Goal: Information Seeking & Learning: Learn about a topic

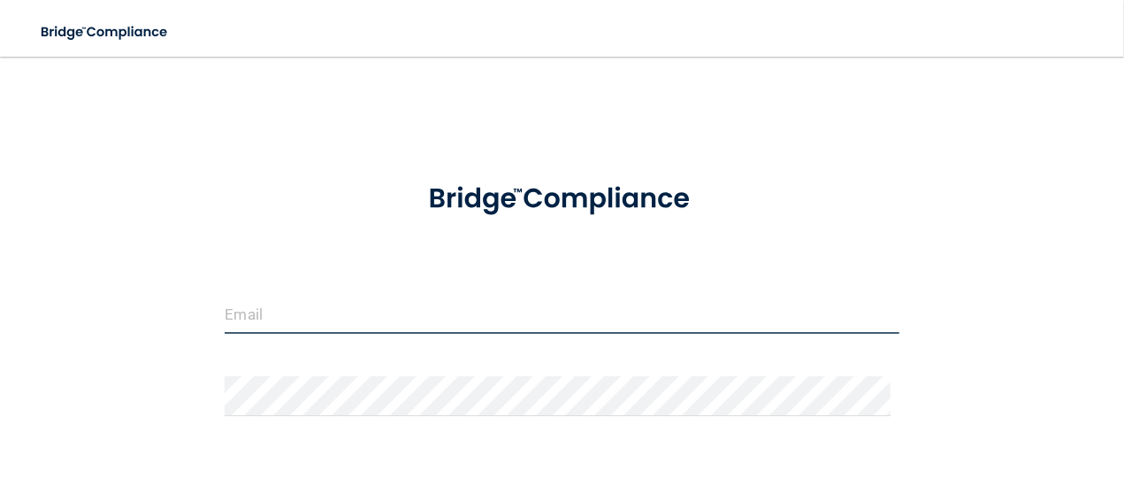
click at [260, 318] on input "email" at bounding box center [562, 314] width 674 height 40
type input "[EMAIL_ADDRESS][DOMAIN_NAME]"
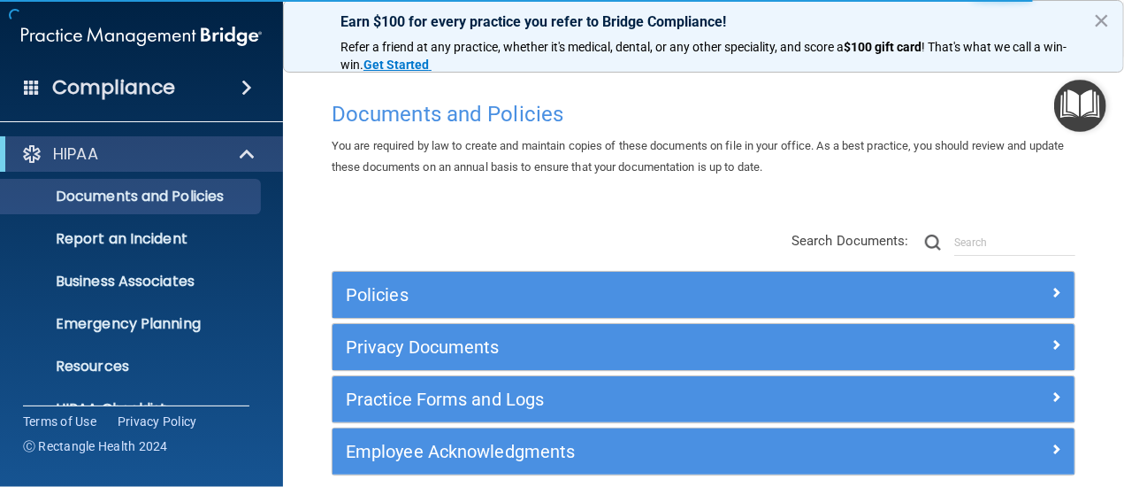
scroll to position [247, 0]
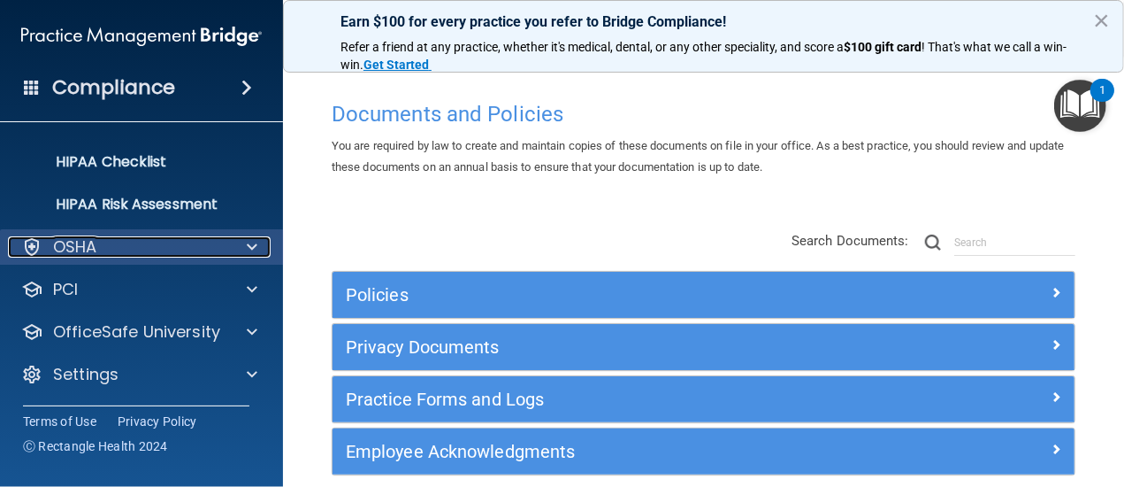
click at [69, 240] on p "OSHA" at bounding box center [75, 246] width 44 height 21
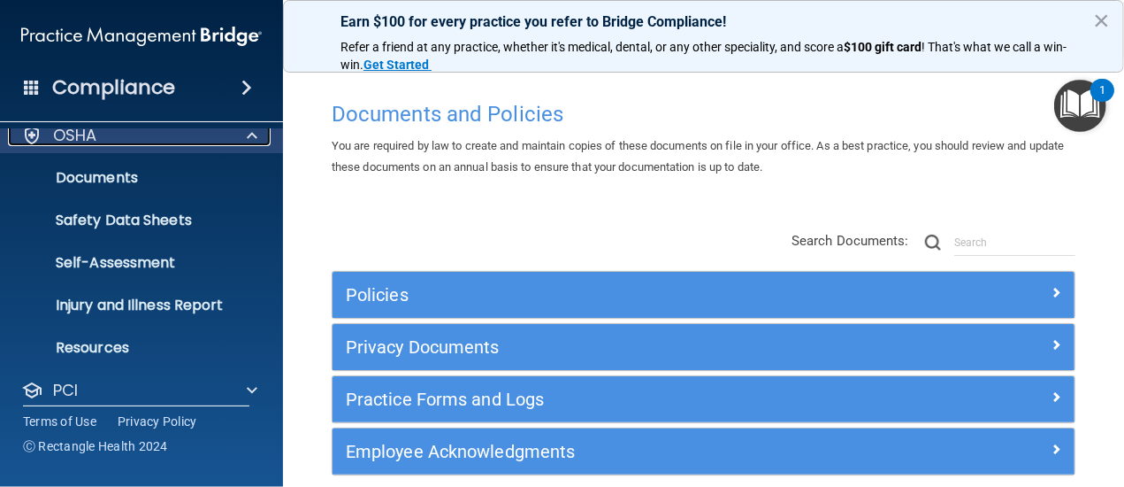
scroll to position [459, 0]
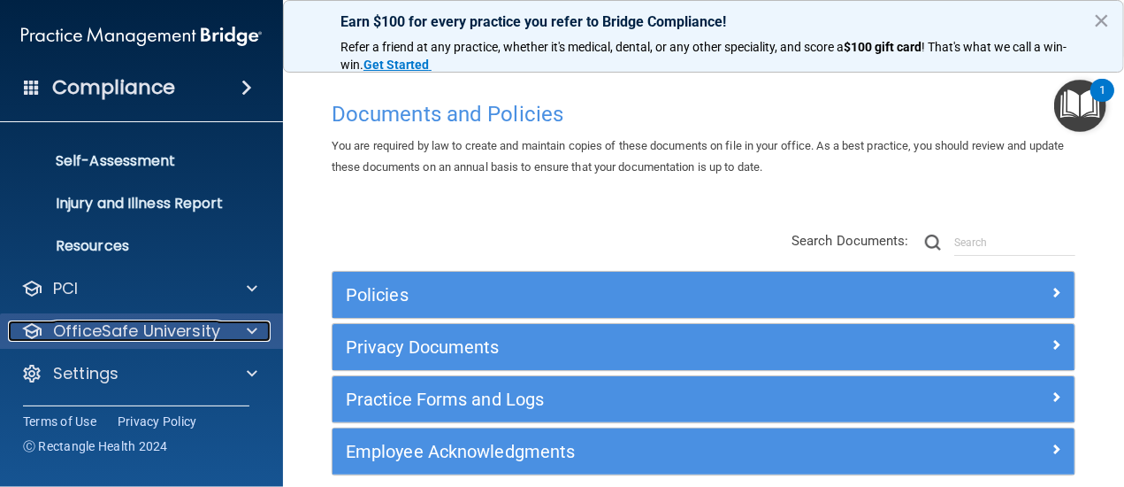
click at [131, 329] on p "OfficeSafe University" at bounding box center [136, 330] width 167 height 21
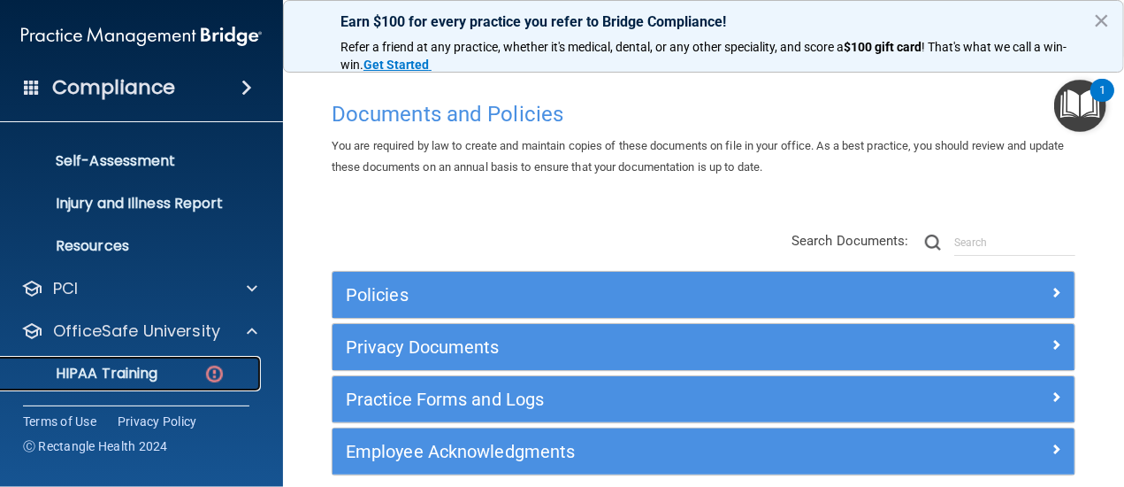
click at [163, 368] on div "HIPAA Training" at bounding box center [133, 373] width 242 height 18
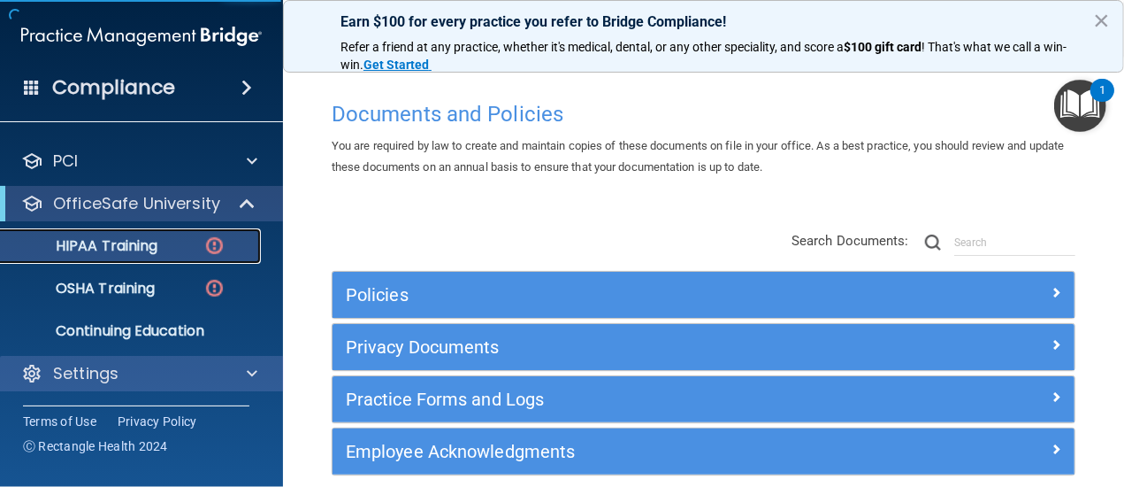
scroll to position [78, 0]
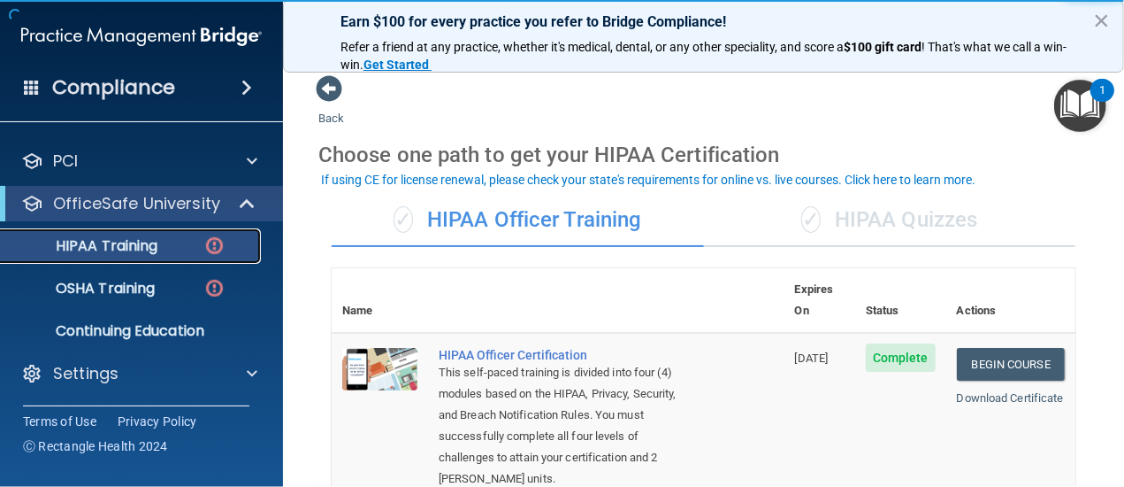
click at [75, 252] on p "HIPAA Training" at bounding box center [85, 246] width 146 height 18
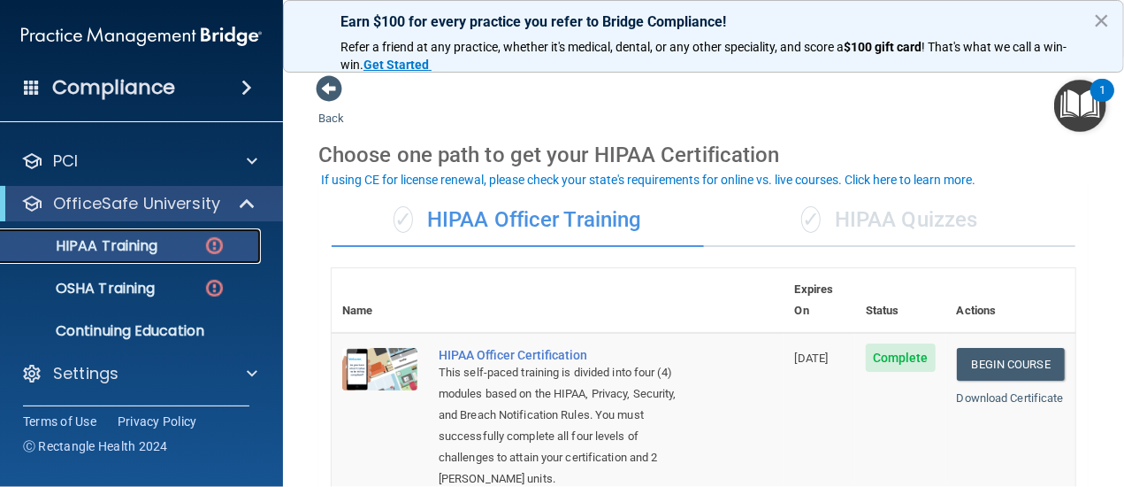
scroll to position [0, 0]
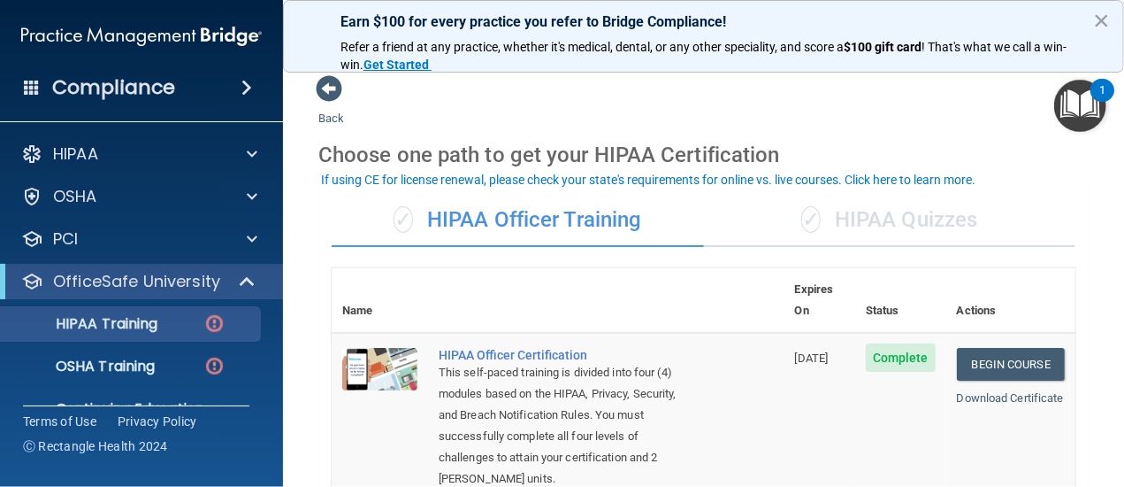
click at [242, 86] on span at bounding box center [247, 87] width 11 height 21
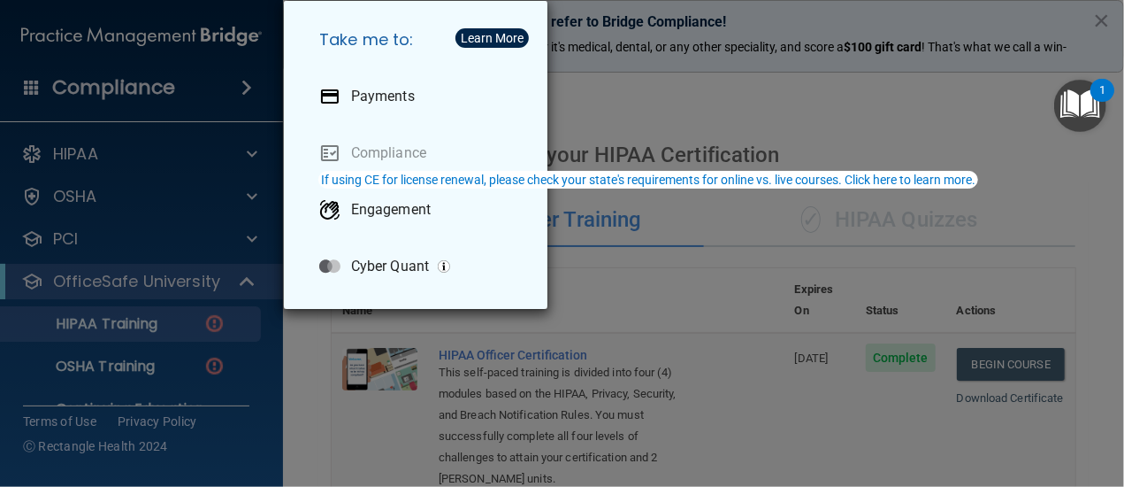
click at [170, 213] on div "Take me to: Payments Compliance Engagement Cyber Quant" at bounding box center [562, 243] width 1124 height 487
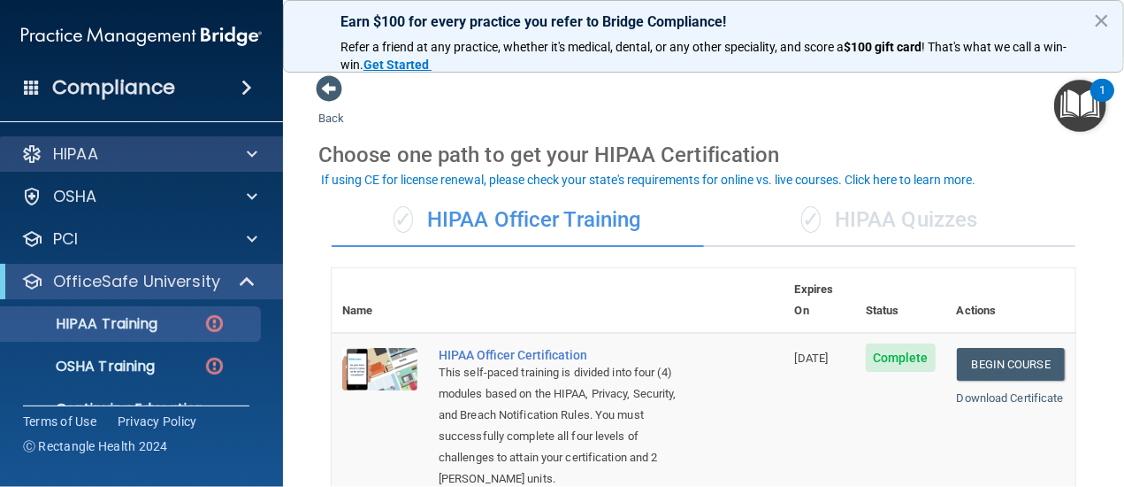
click at [140, 165] on div "HIPAA" at bounding box center [142, 153] width 284 height 35
click at [242, 157] on div at bounding box center [249, 153] width 44 height 21
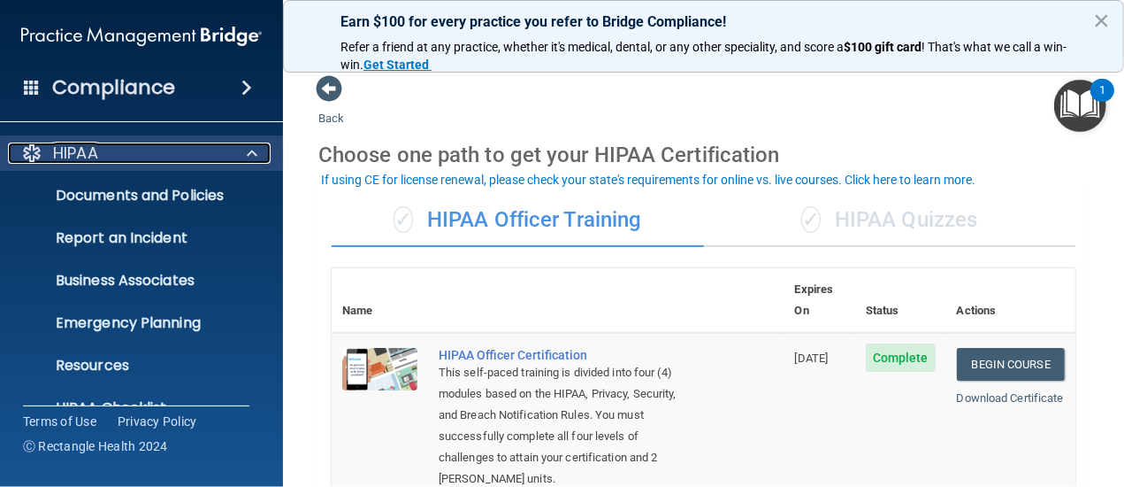
click at [242, 157] on div at bounding box center [249, 152] width 44 height 21
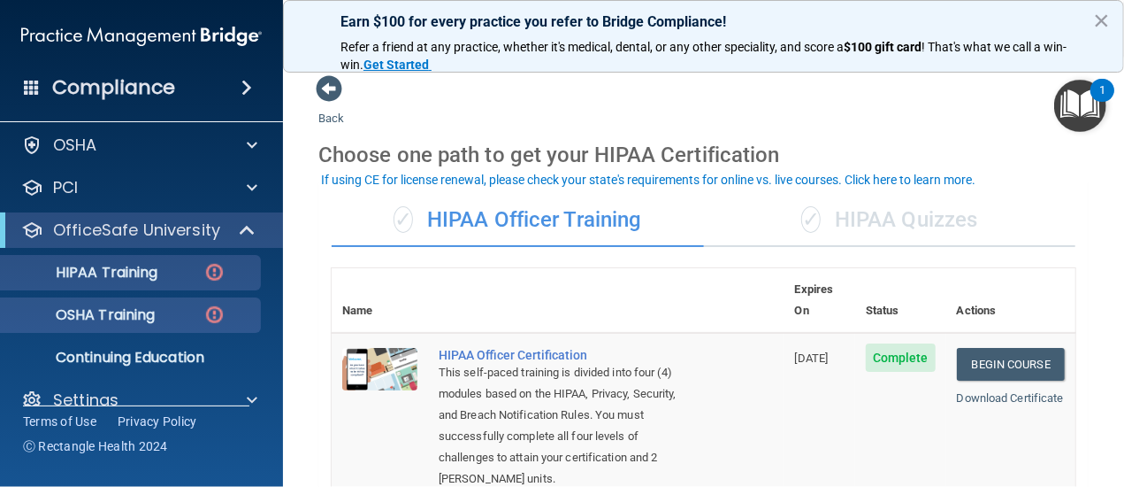
scroll to position [78, 0]
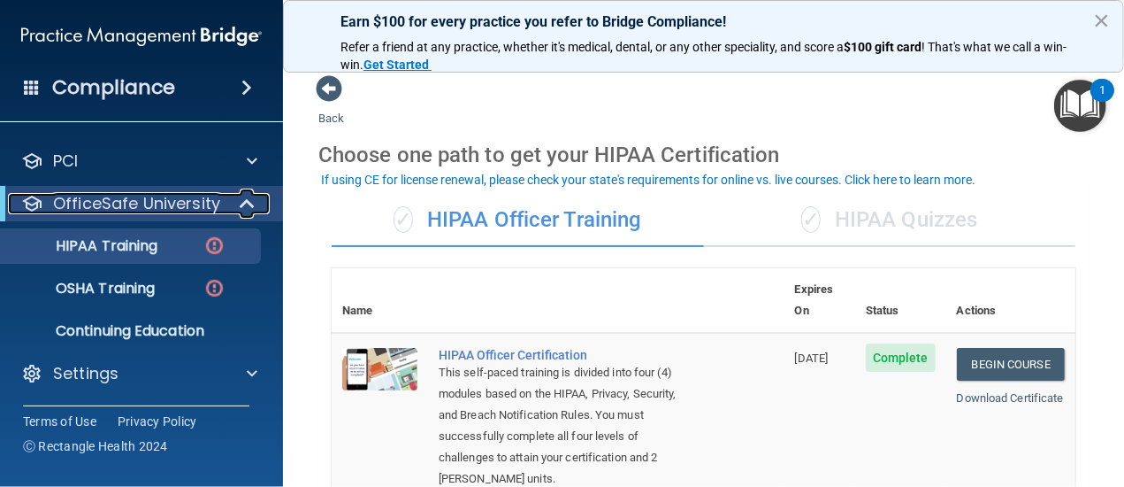
click at [249, 203] on span at bounding box center [249, 203] width 15 height 21
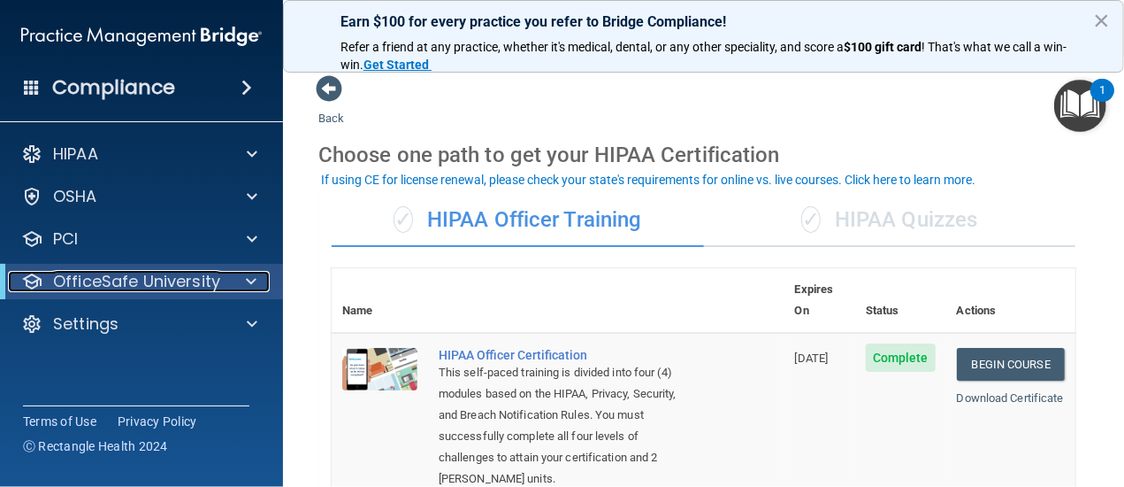
scroll to position [0, 0]
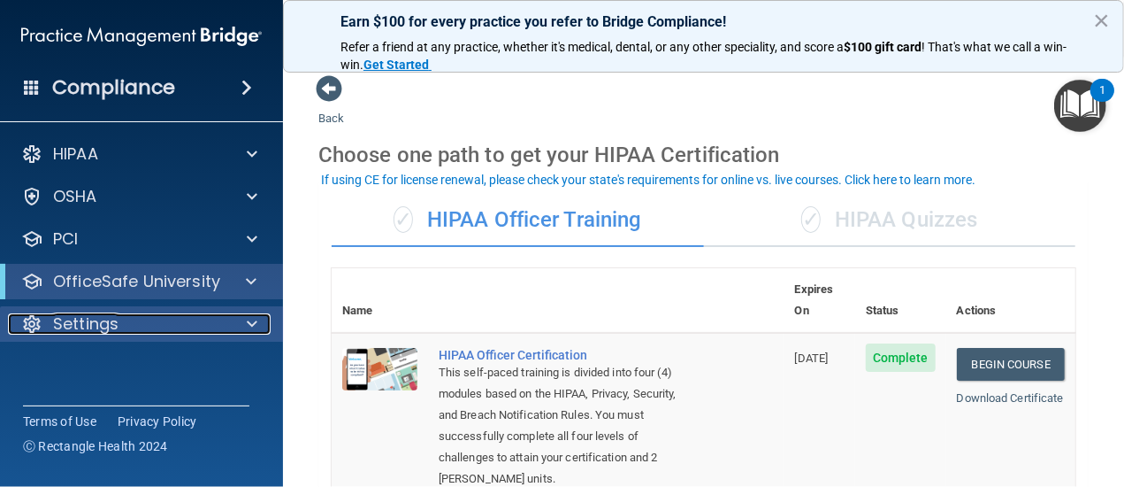
click at [103, 321] on p "Settings" at bounding box center [85, 323] width 65 height 21
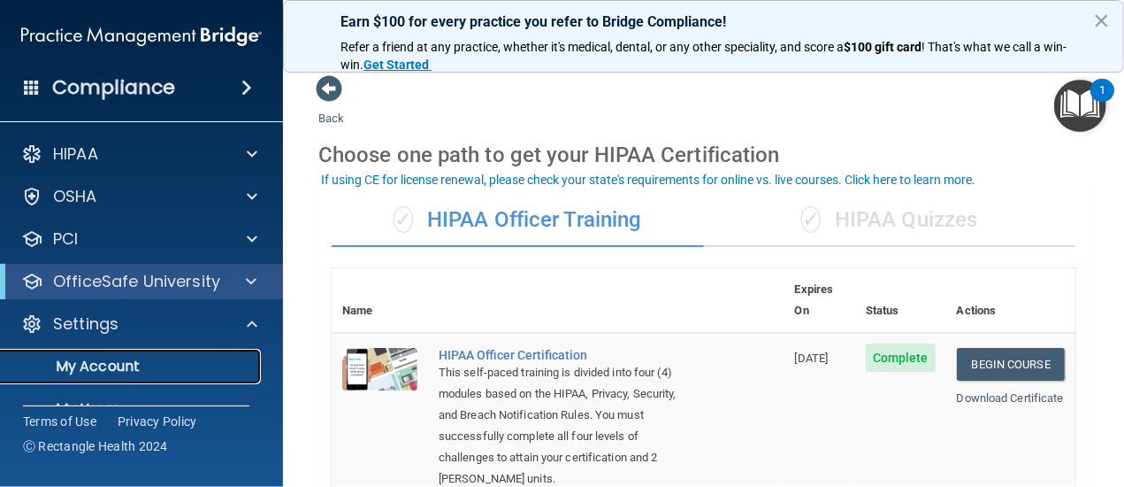
click at [111, 367] on p "My Account" at bounding box center [133, 366] width 242 height 18
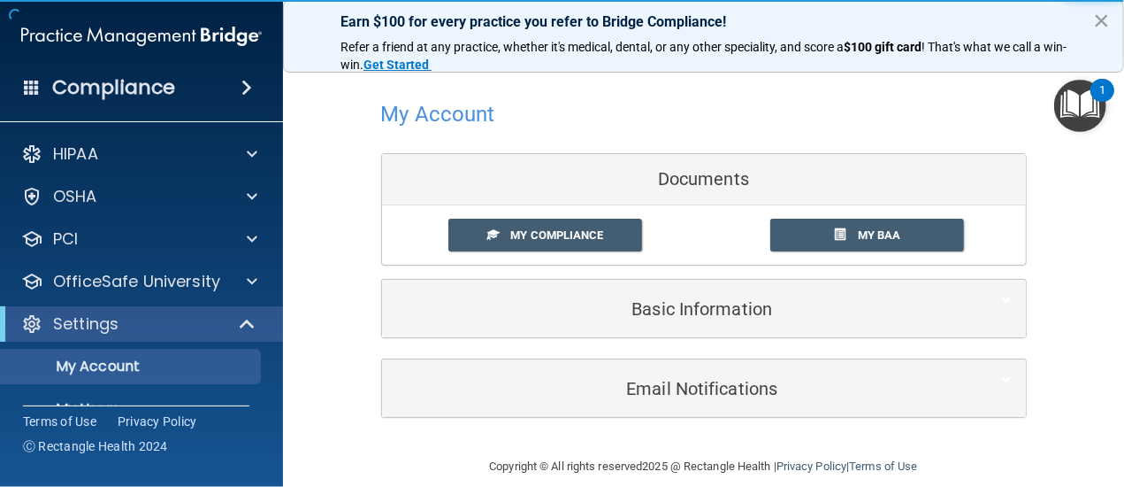
click at [1108, 20] on button "×" at bounding box center [1101, 20] width 17 height 28
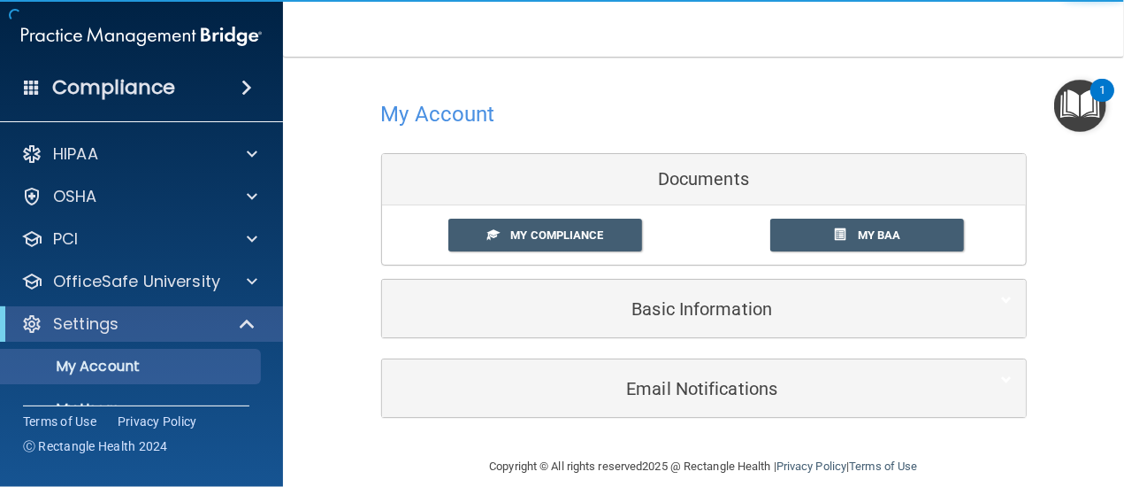
click at [1104, 19] on nav "Toggle navigation Amy Wienstroer awienstroer@polishedsmiles.com Manage My Enter…" at bounding box center [703, 28] width 841 height 57
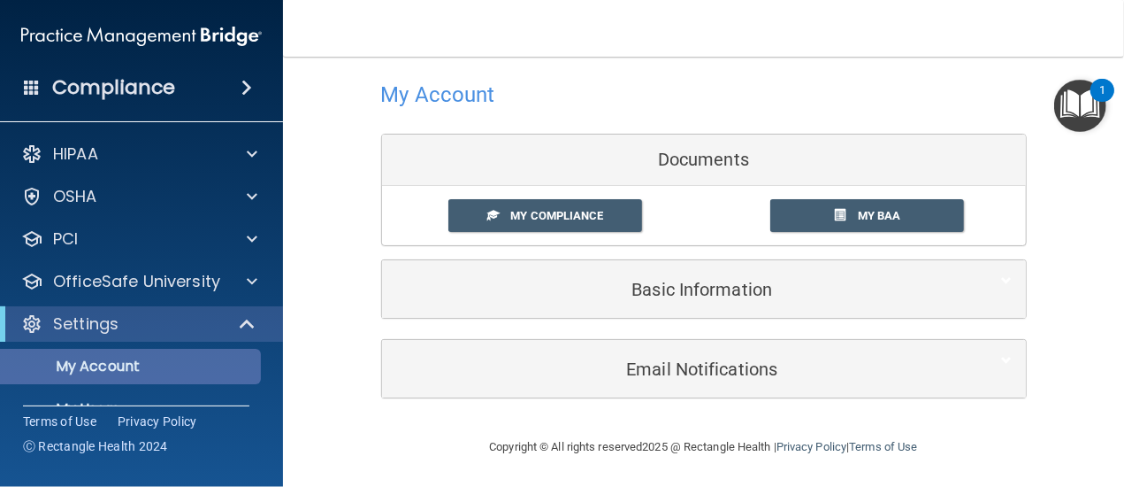
scroll to position [88, 0]
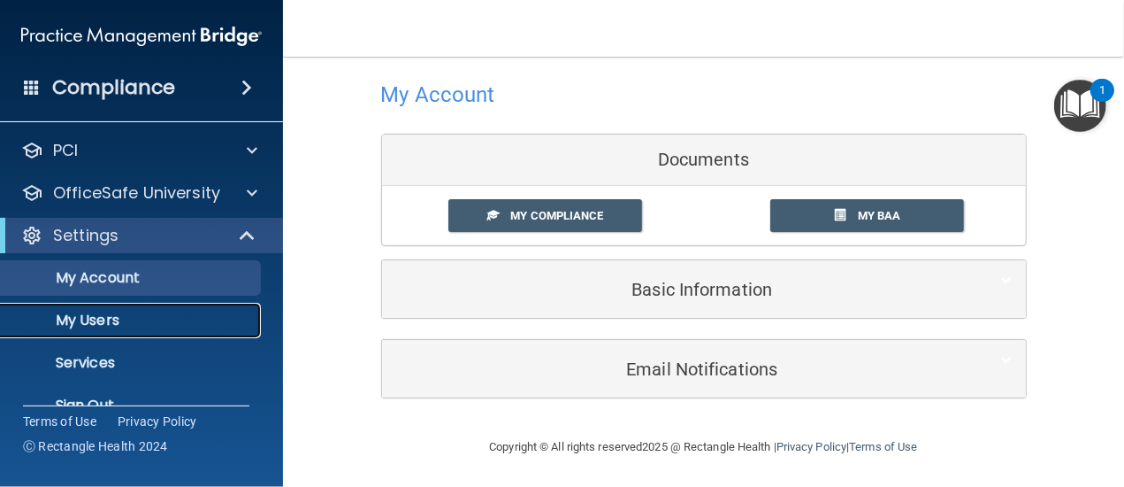
click at [110, 325] on p "My Users" at bounding box center [133, 320] width 242 height 18
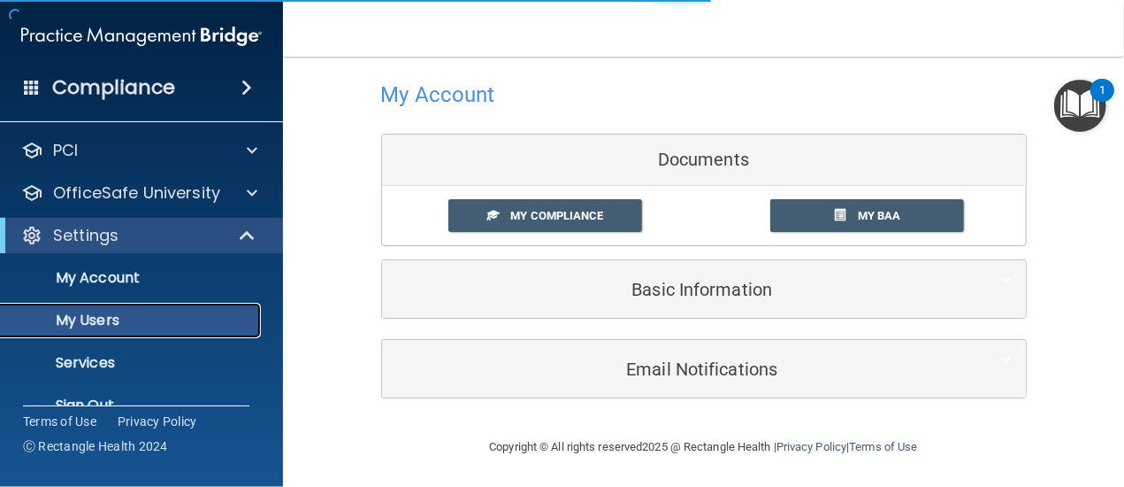
select select "20"
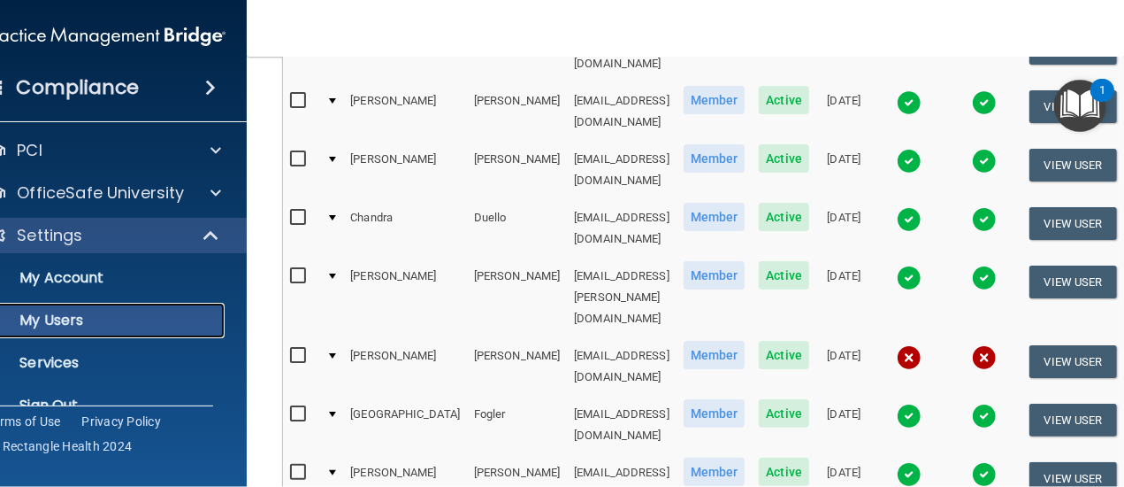
scroll to position [1006, 0]
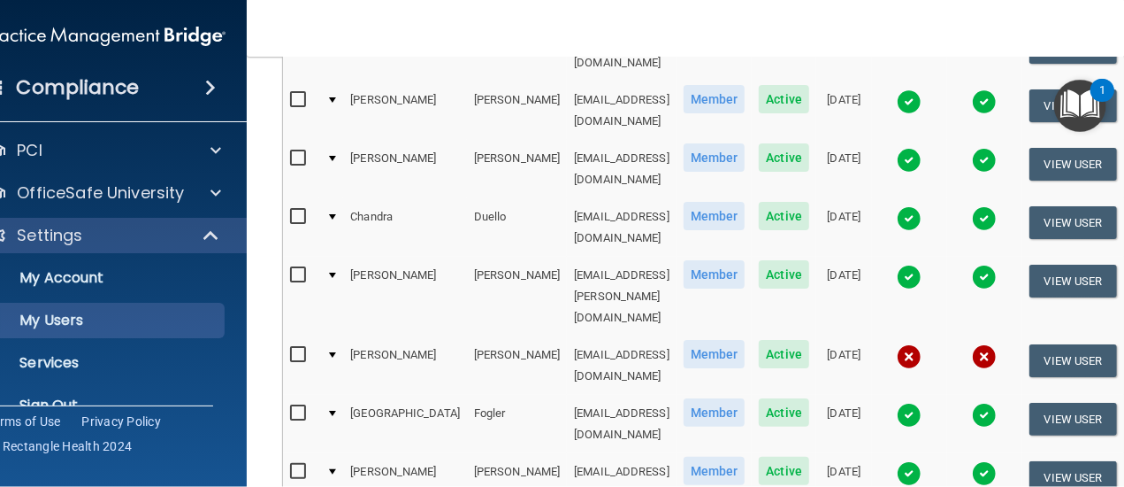
select select "20"
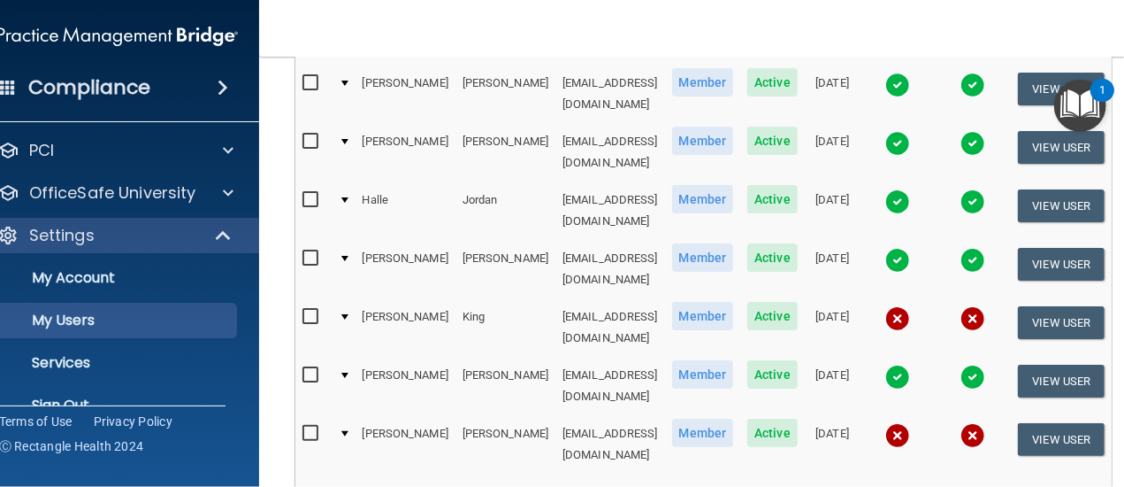
scroll to position [1026, 0]
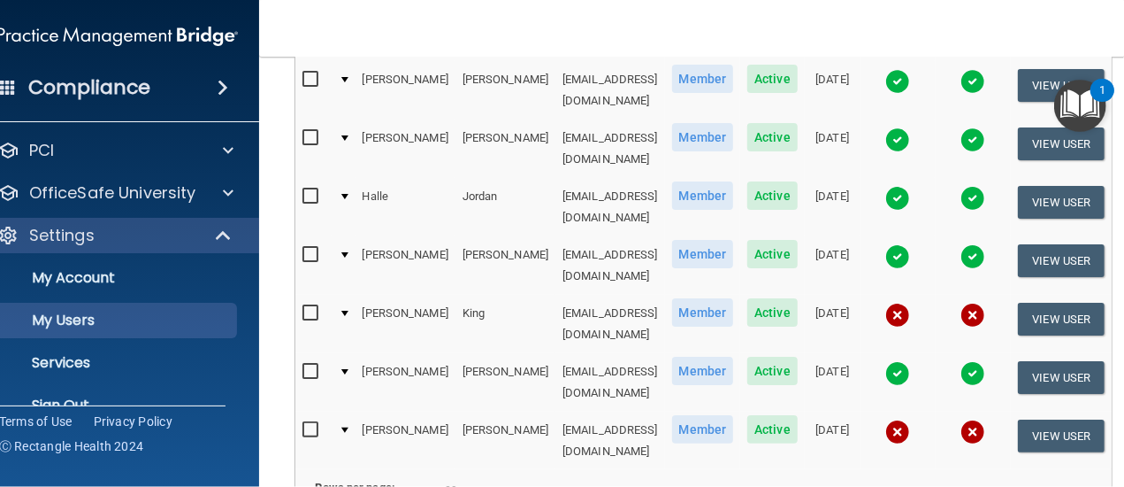
select select "20"
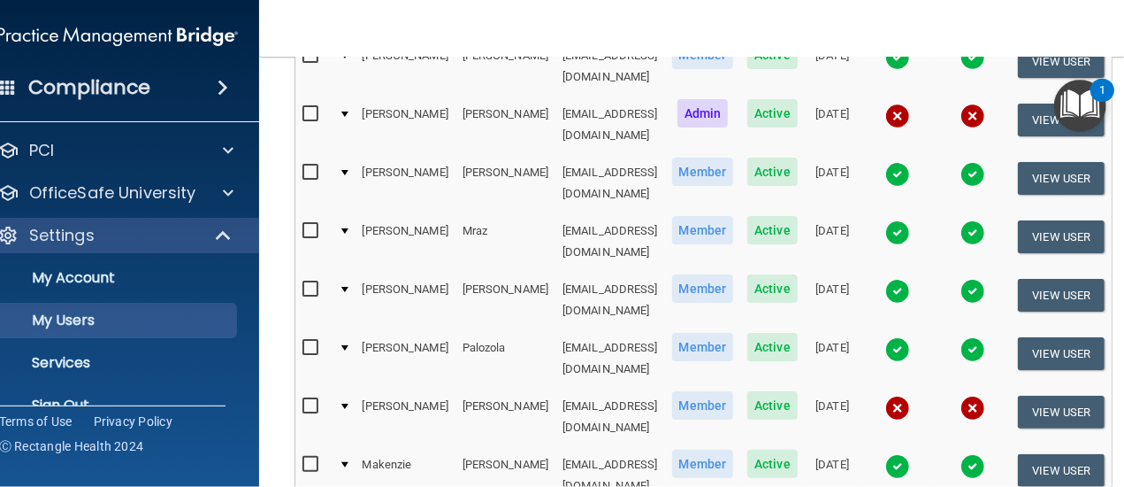
scroll to position [973, 0]
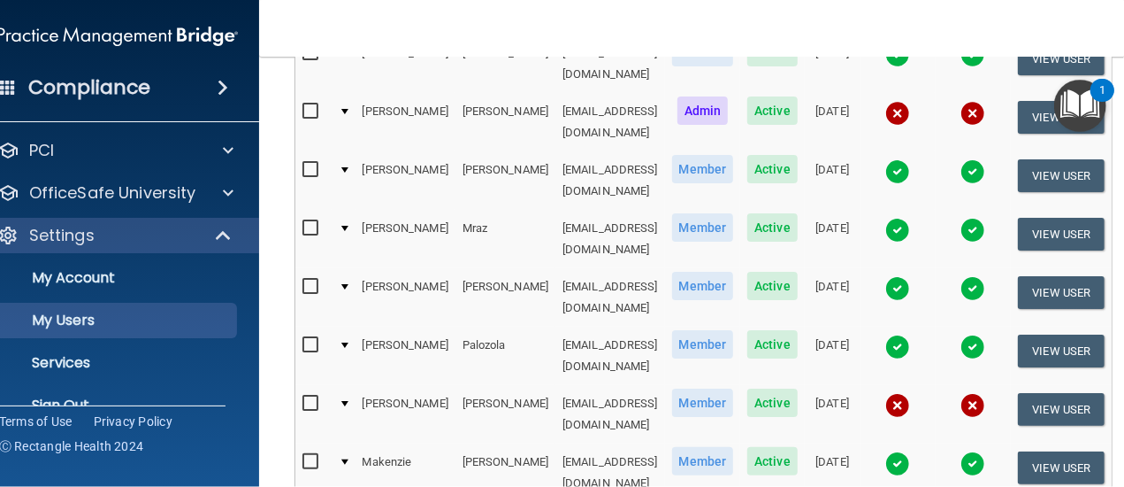
select select "20"
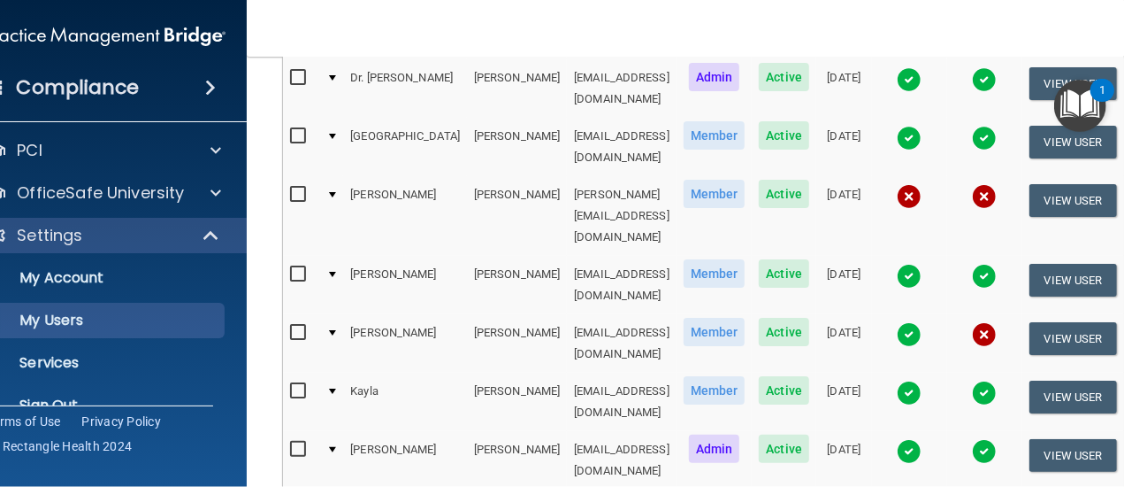
scroll to position [1036, 0]
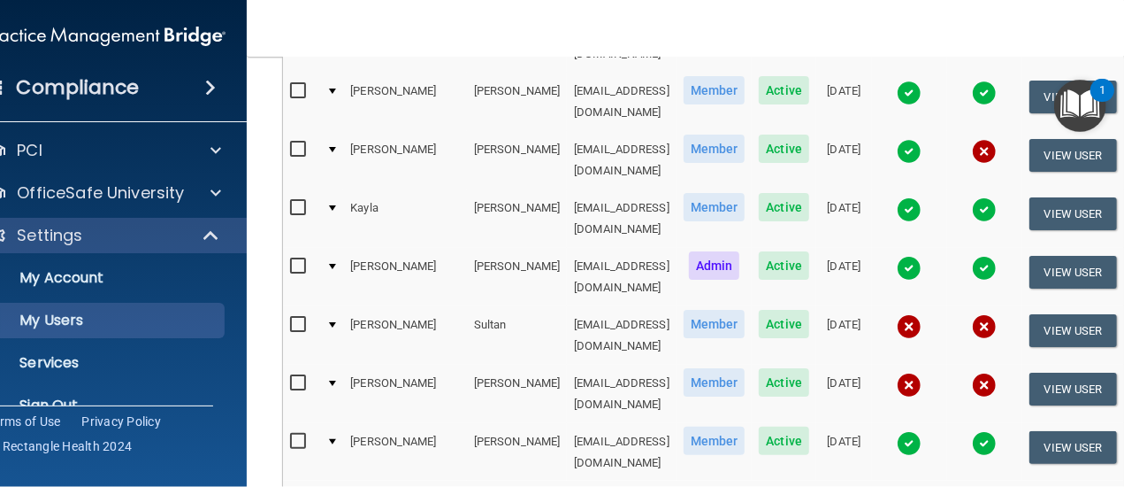
select select "20"
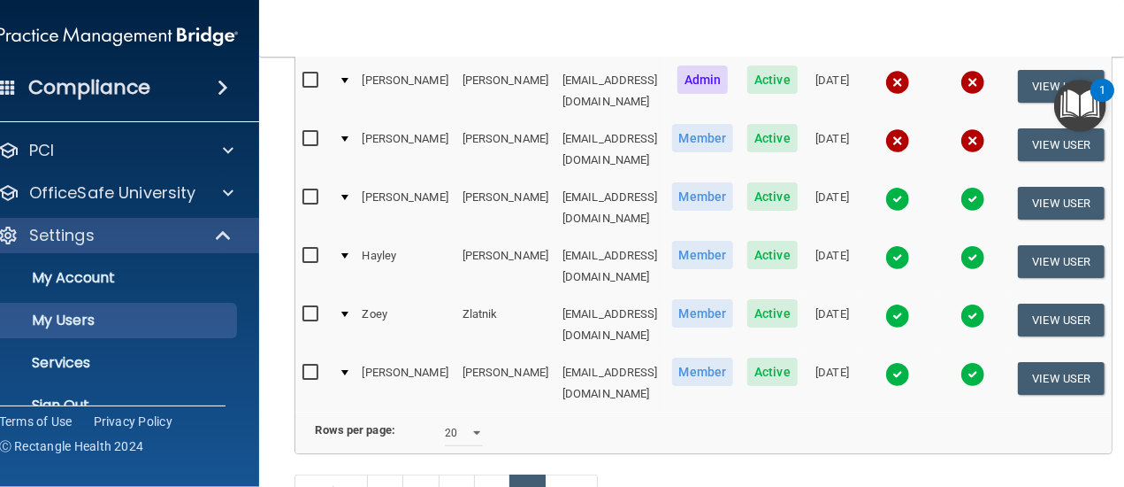
scroll to position [474, 0]
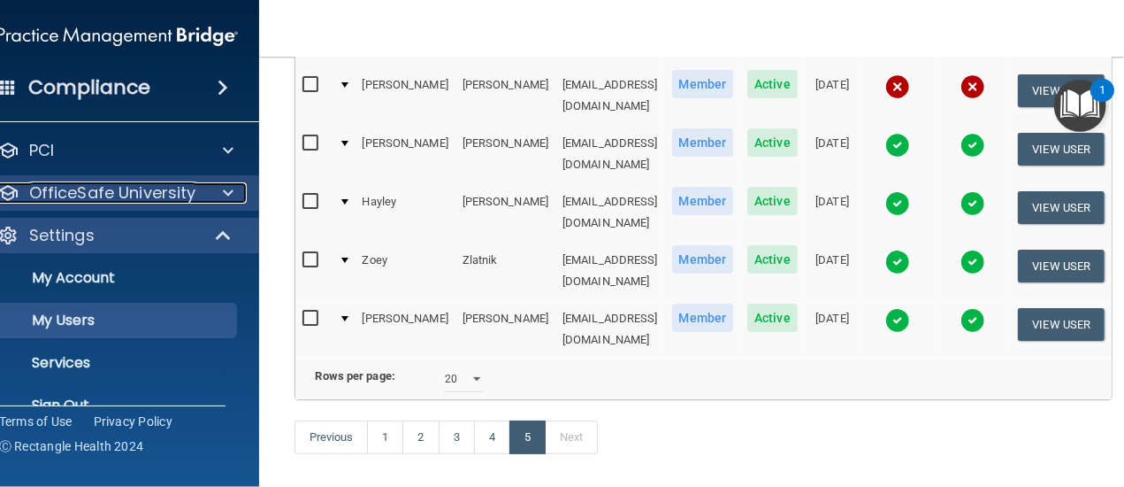
click at [223, 192] on span at bounding box center [228, 192] width 11 height 21
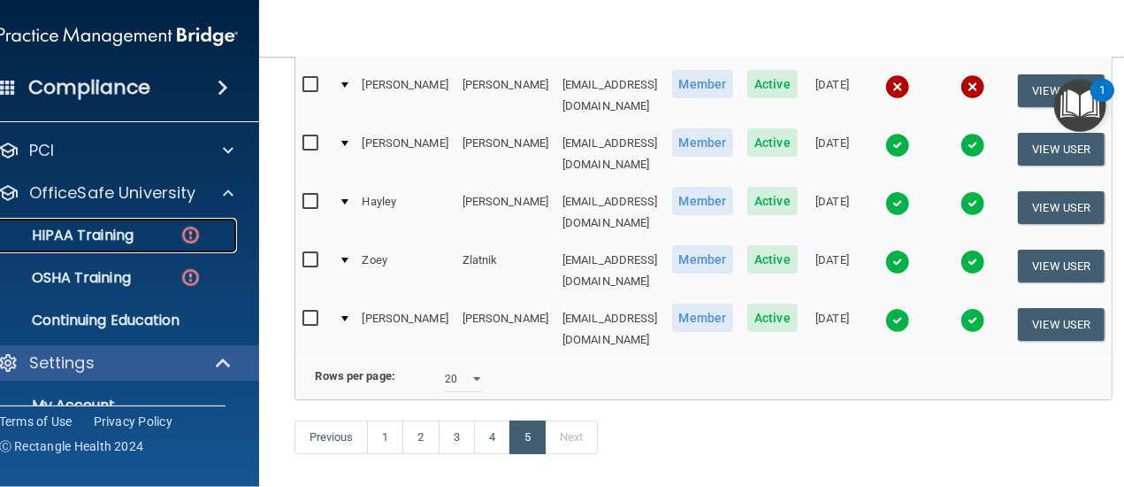
click at [66, 229] on div "HIPAA Training" at bounding box center [109, 235] width 242 height 18
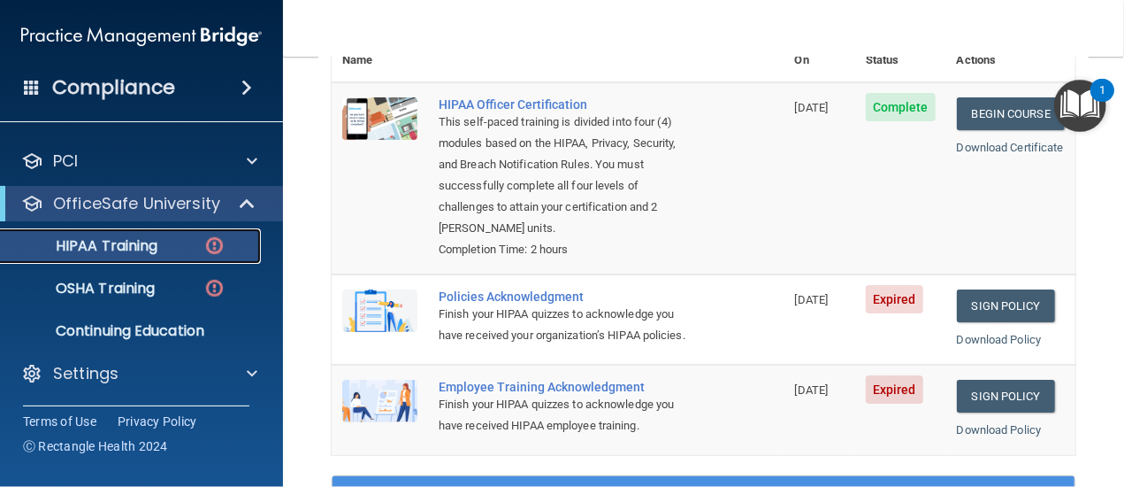
scroll to position [162, 0]
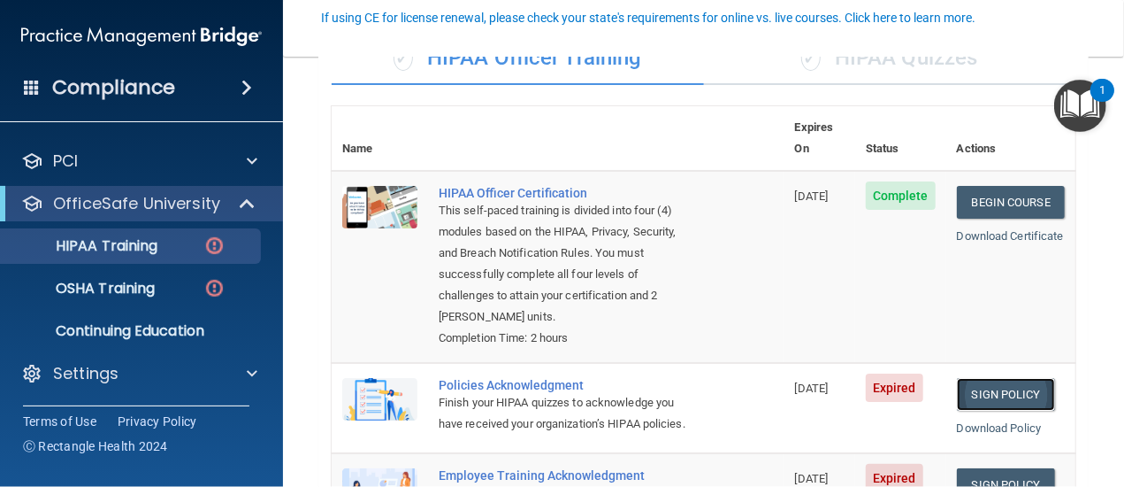
click at [996, 378] on link "Sign Policy" at bounding box center [1006, 394] width 98 height 33
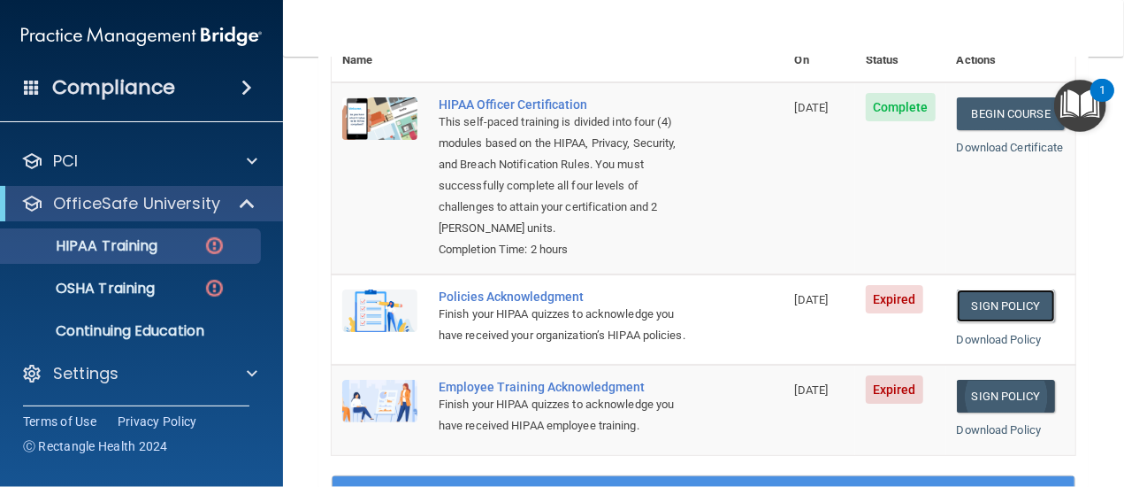
scroll to position [339, 0]
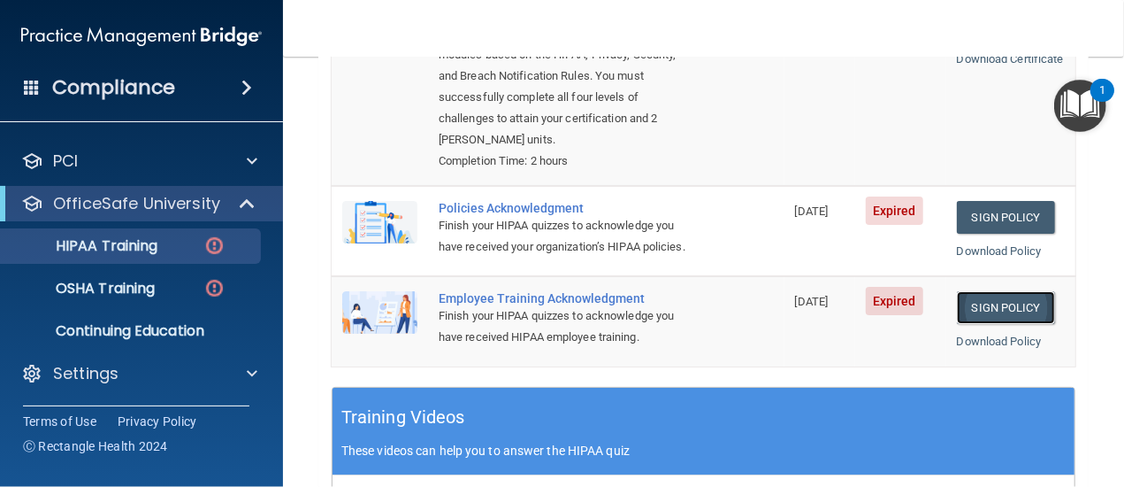
click at [996, 301] on link "Sign Policy" at bounding box center [1006, 307] width 98 height 33
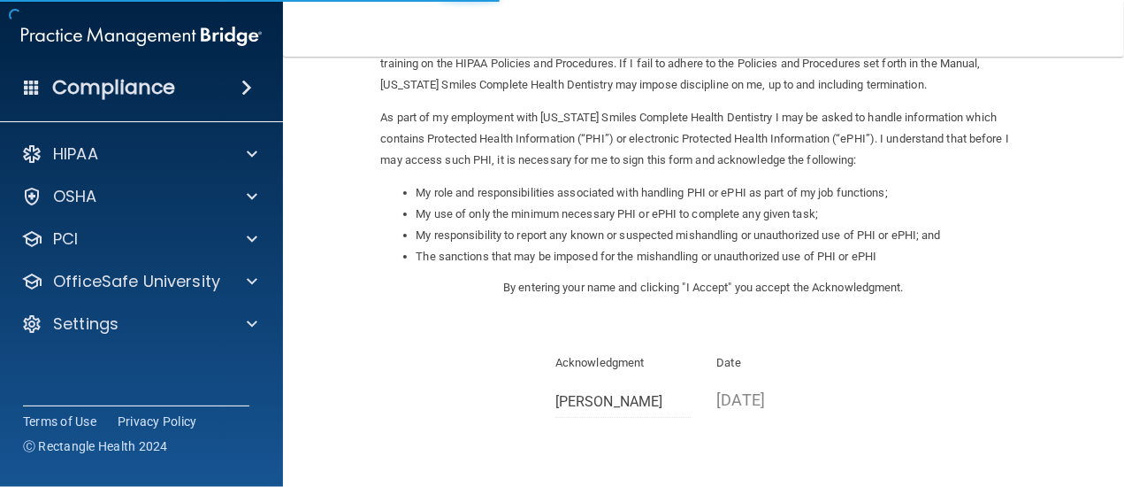
scroll to position [324, 0]
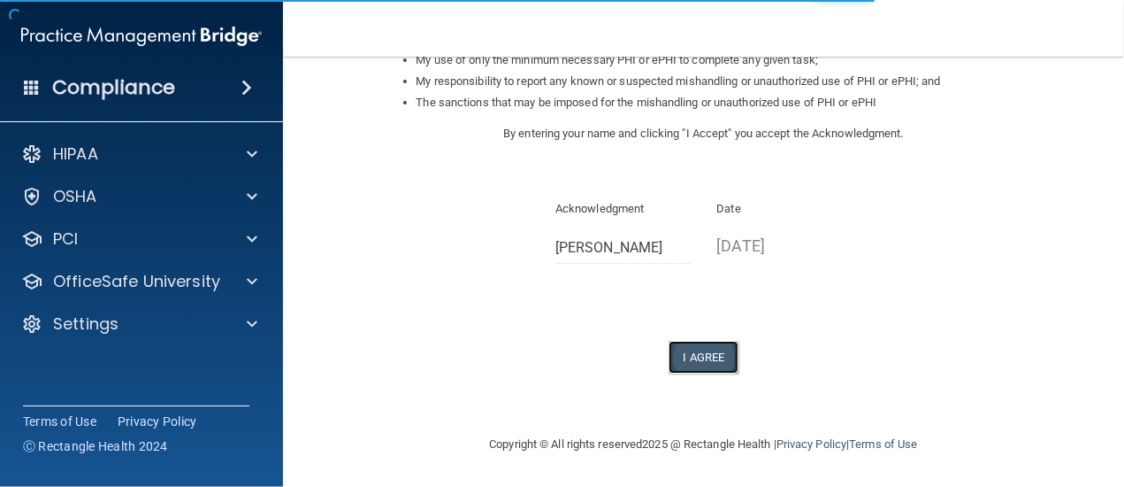
click at [710, 352] on button "I Agree" at bounding box center [704, 357] width 71 height 33
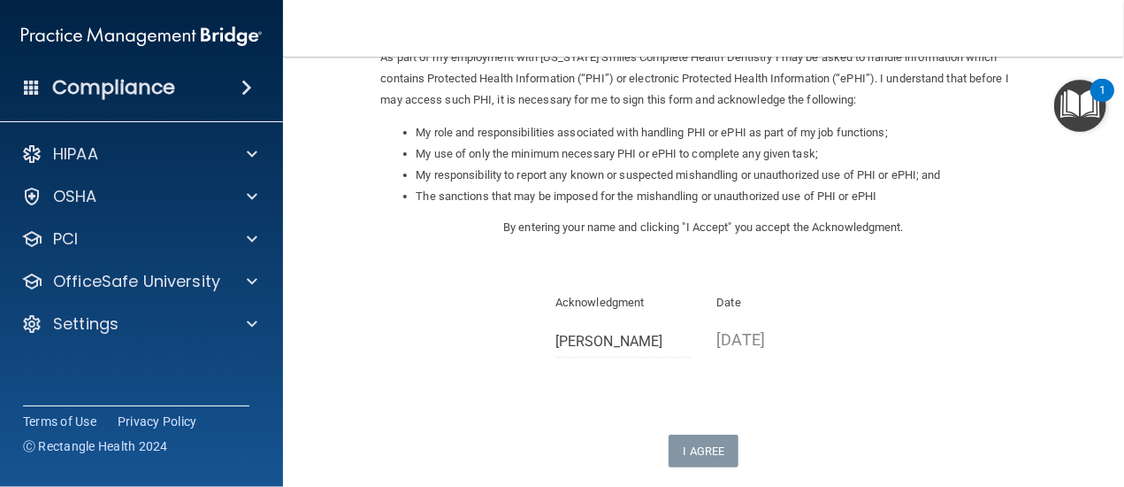
scroll to position [393, 0]
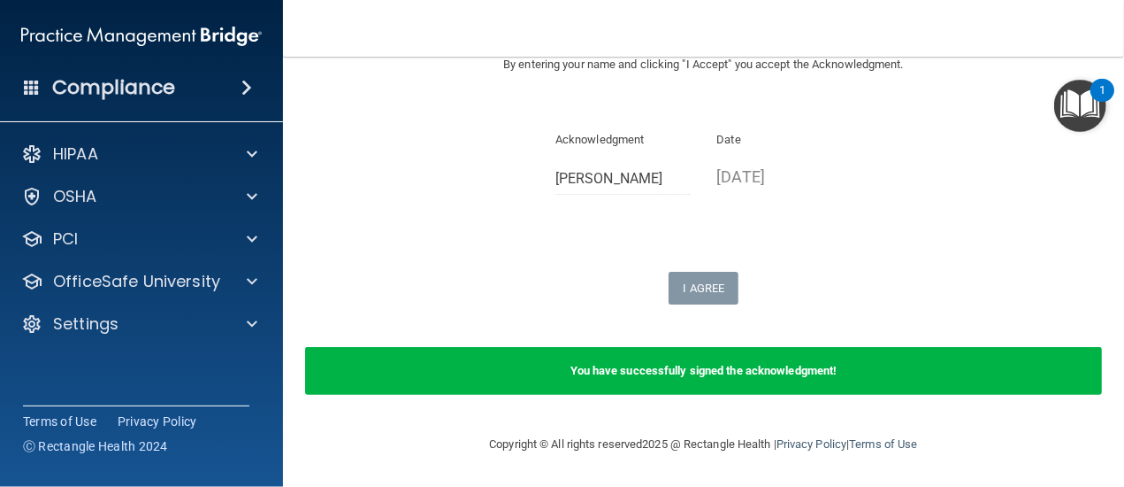
click at [687, 374] on b "You have successfully signed the acknowledgment!" at bounding box center [704, 370] width 267 height 13
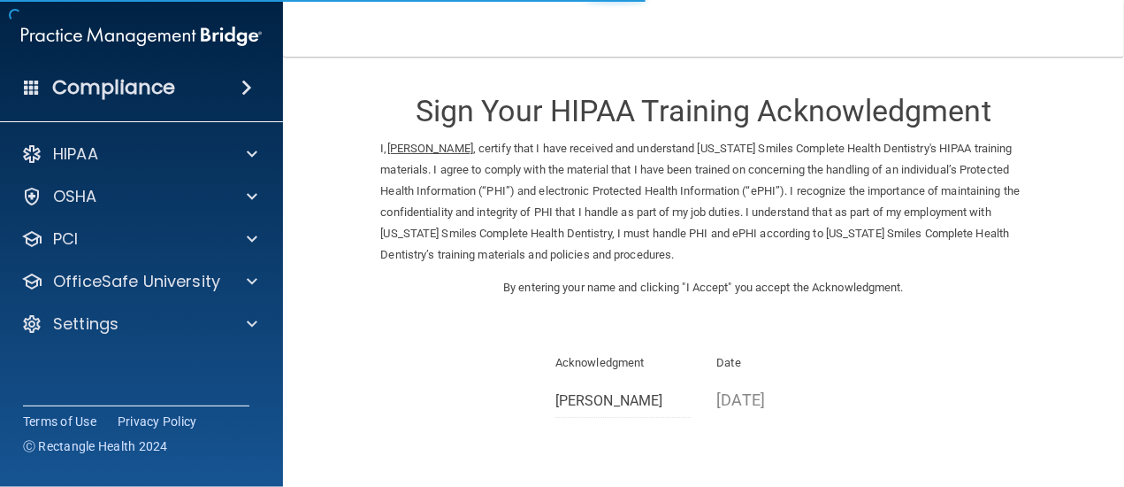
scroll to position [153, 0]
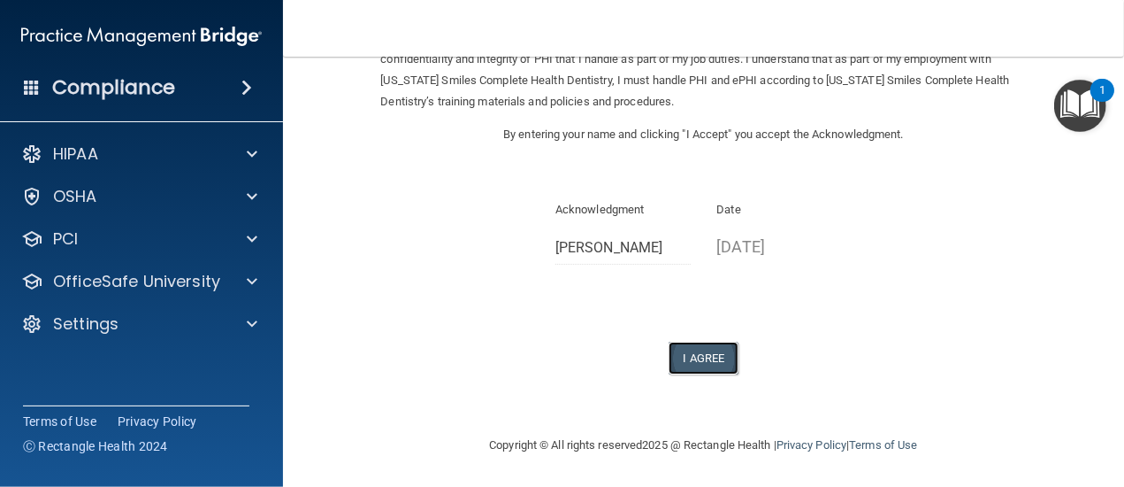
click at [707, 362] on button "I Agree" at bounding box center [704, 357] width 71 height 33
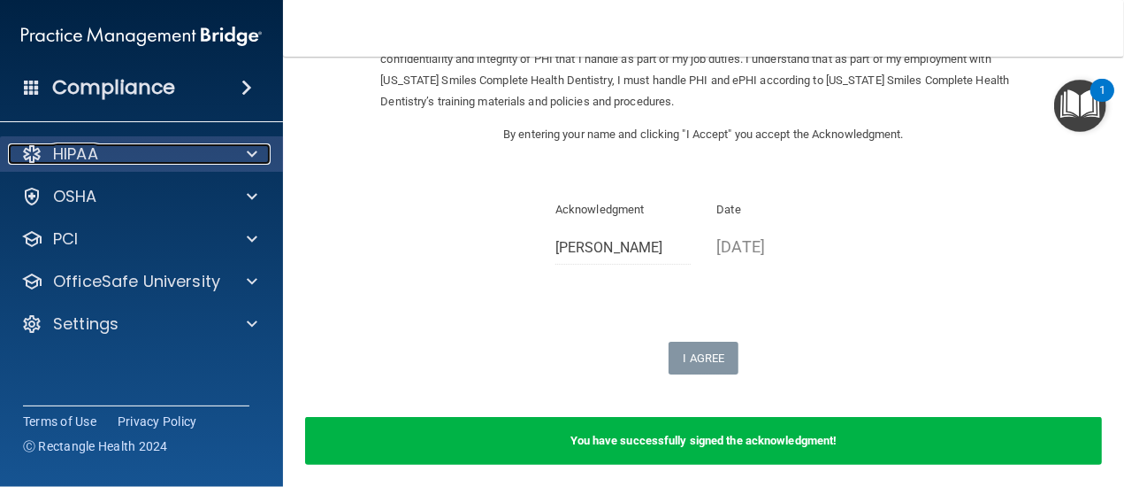
click at [103, 154] on div "HIPAA" at bounding box center [117, 153] width 219 height 21
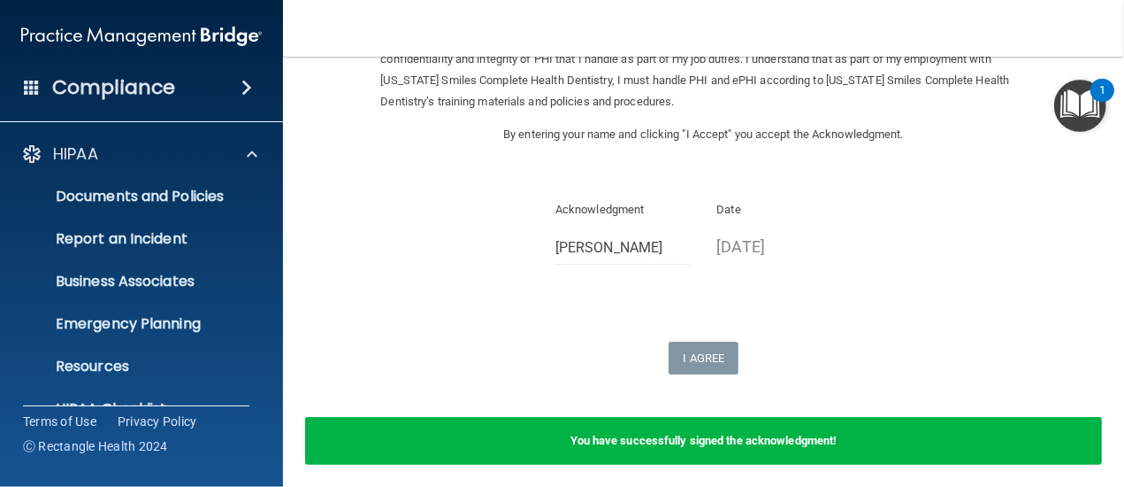
click at [246, 87] on span at bounding box center [247, 87] width 11 height 21
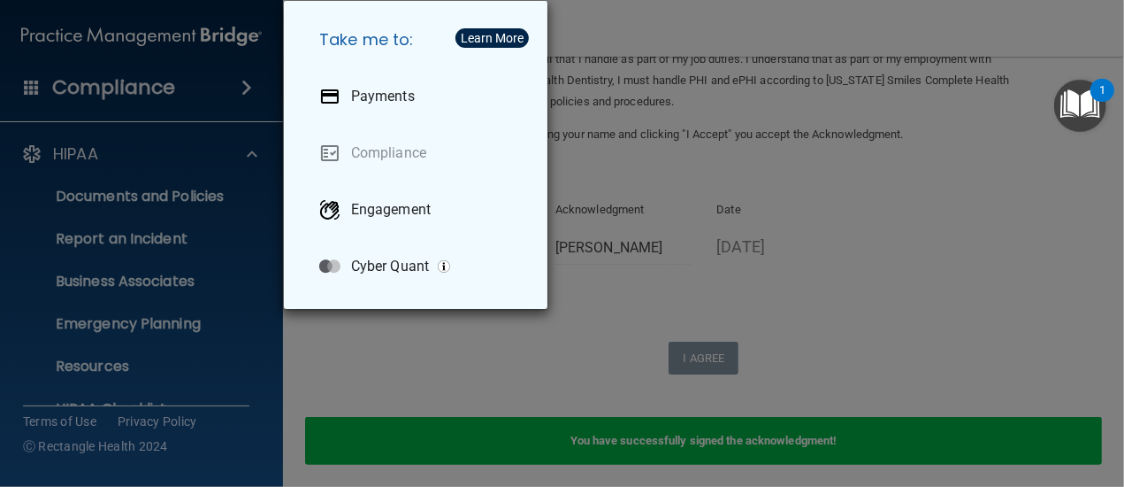
click at [246, 87] on div "Take me to: Payments Compliance Engagement Cyber Quant" at bounding box center [562, 243] width 1124 height 487
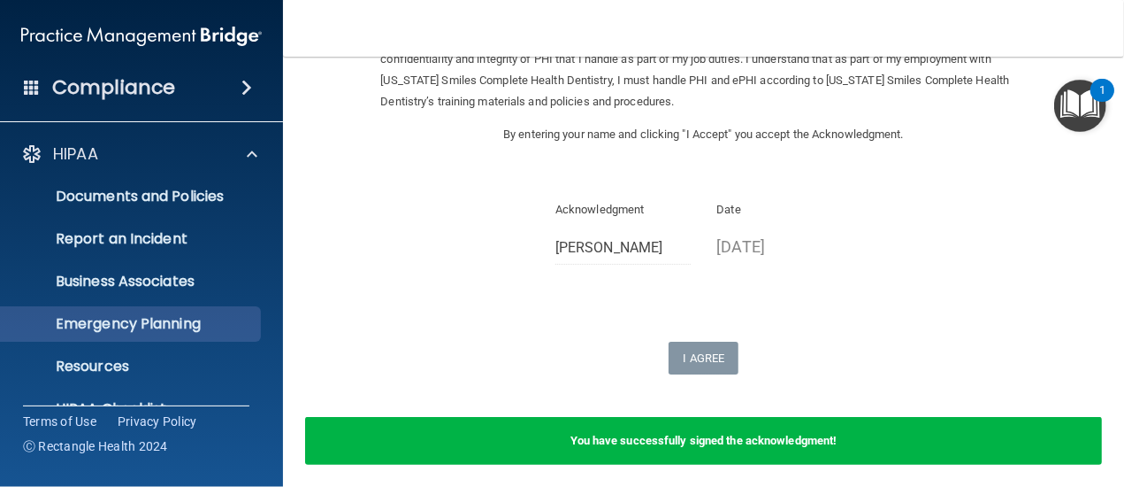
scroll to position [247, 0]
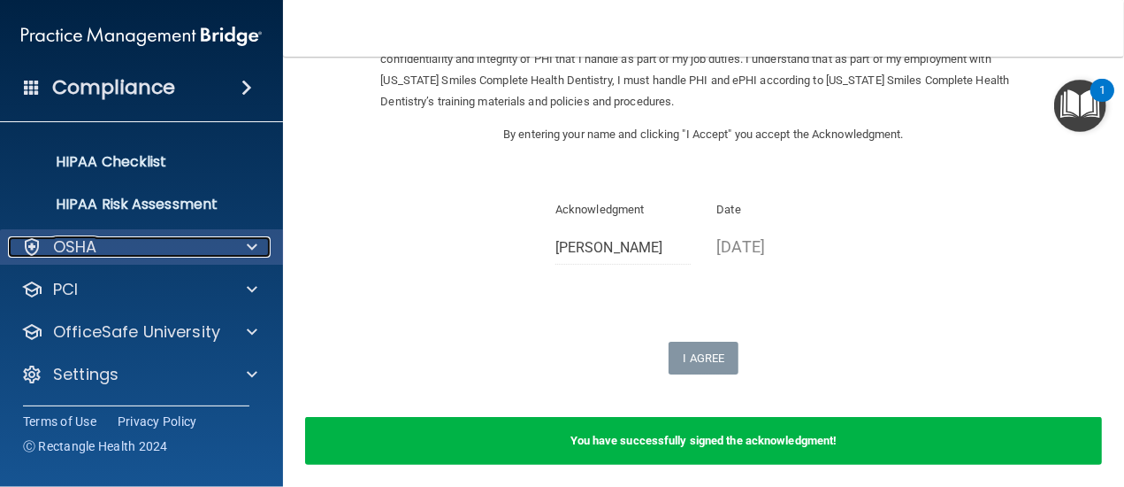
click at [159, 243] on div "OSHA" at bounding box center [117, 246] width 219 height 21
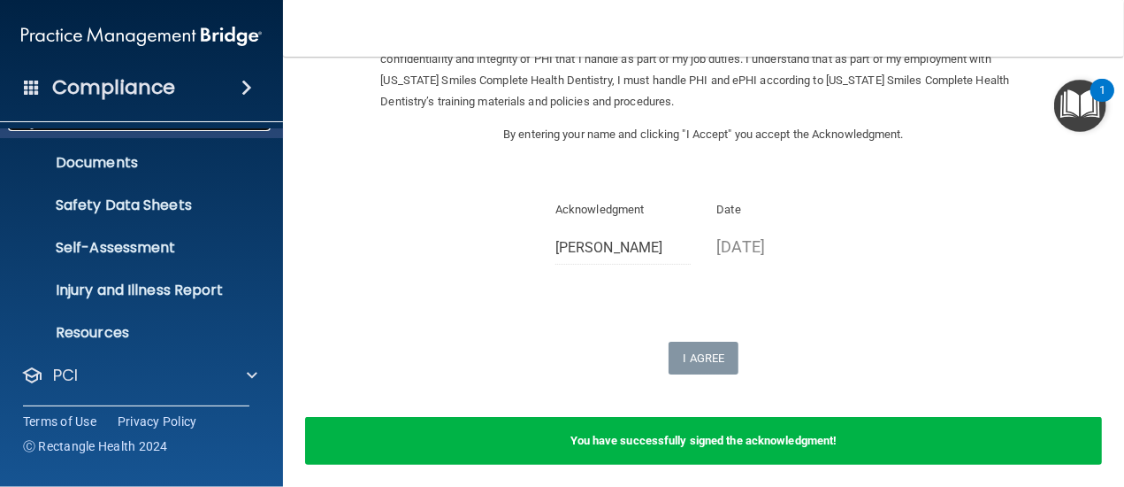
scroll to position [459, 0]
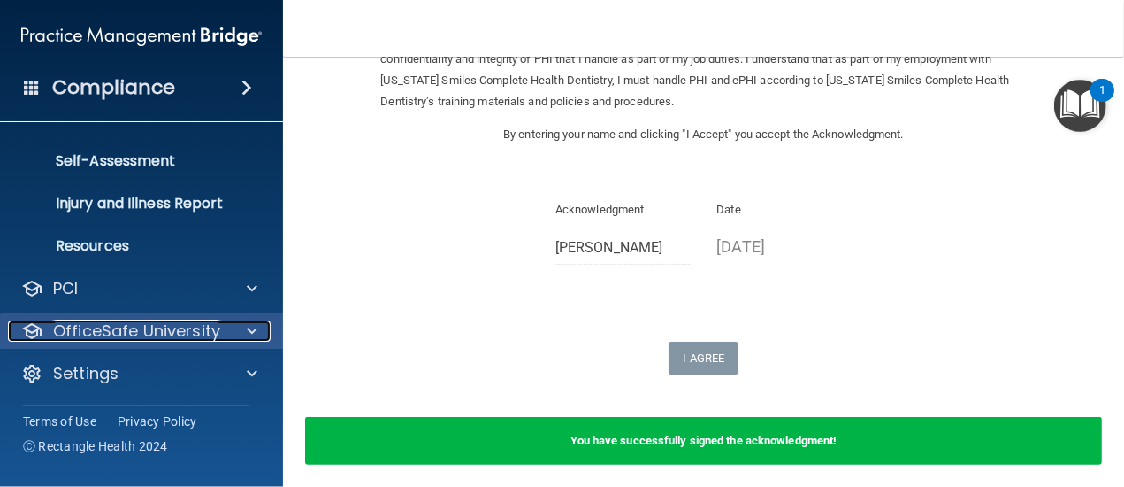
click at [194, 331] on p "OfficeSafe University" at bounding box center [136, 330] width 167 height 21
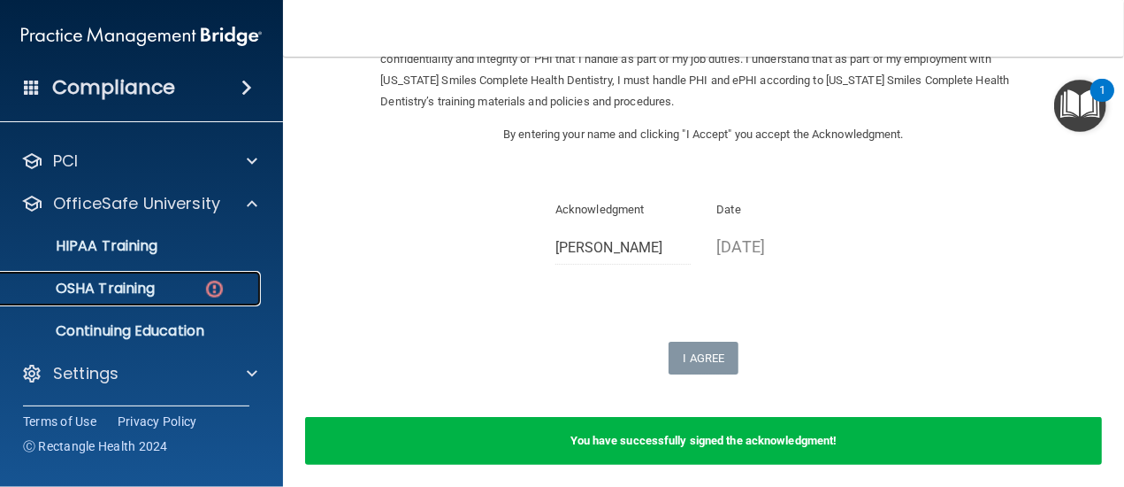
click at [165, 286] on div "OSHA Training" at bounding box center [133, 289] width 242 height 18
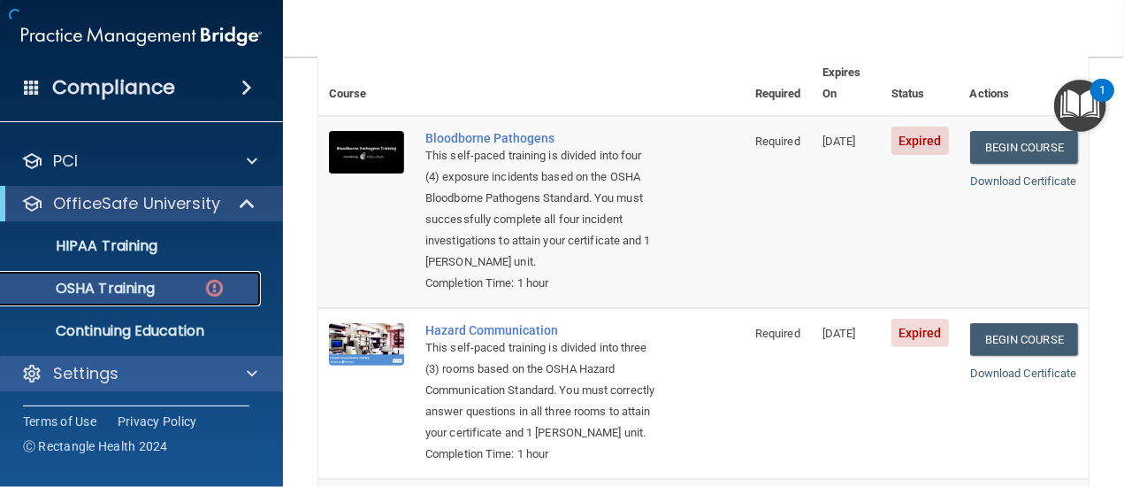
scroll to position [574, 0]
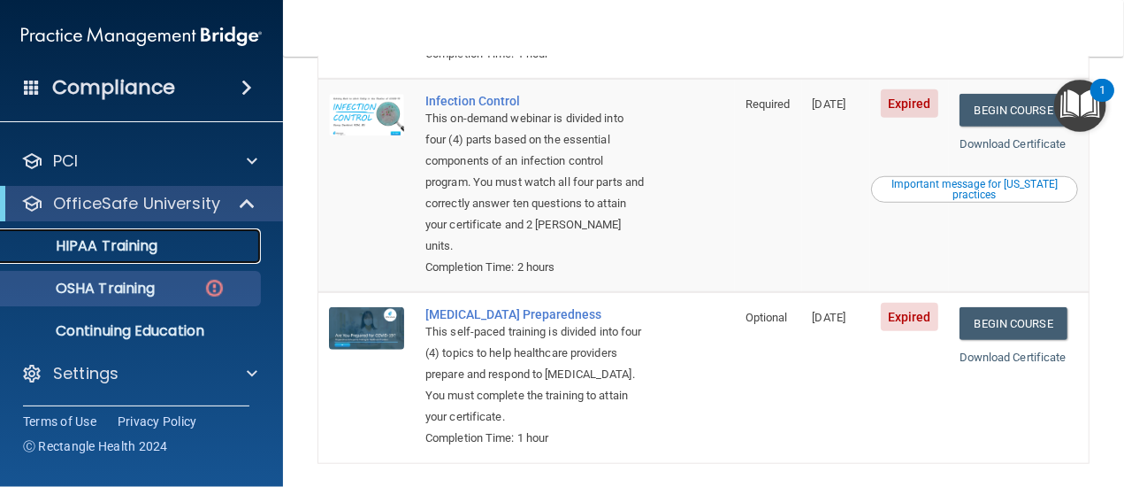
click at [160, 252] on div "HIPAA Training" at bounding box center [133, 246] width 242 height 18
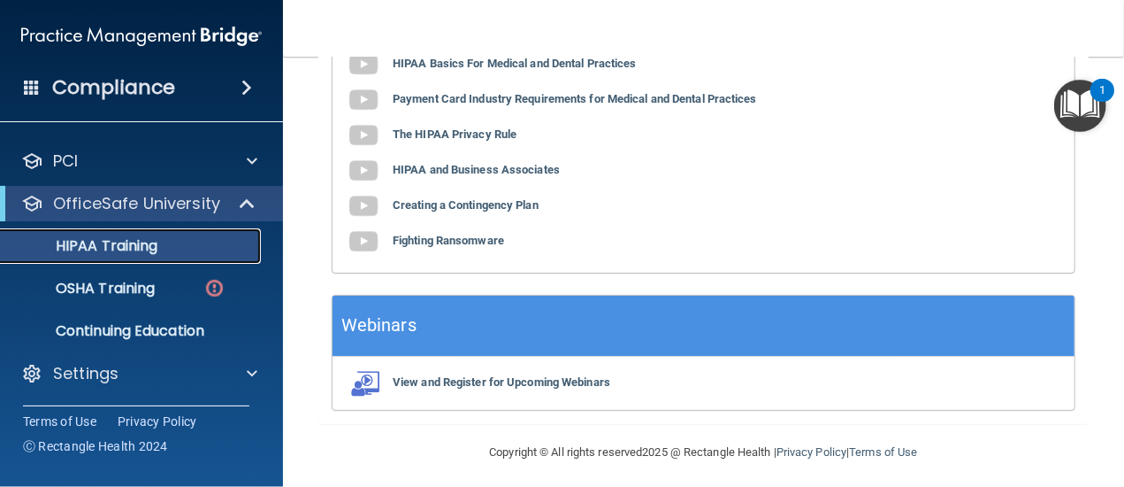
scroll to position [781, 0]
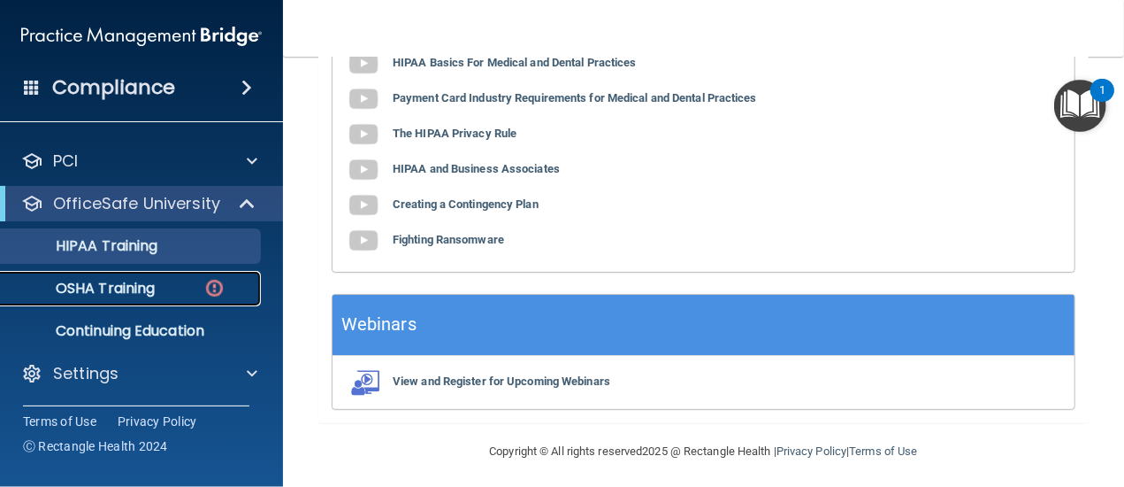
click at [136, 282] on p "OSHA Training" at bounding box center [83, 289] width 143 height 18
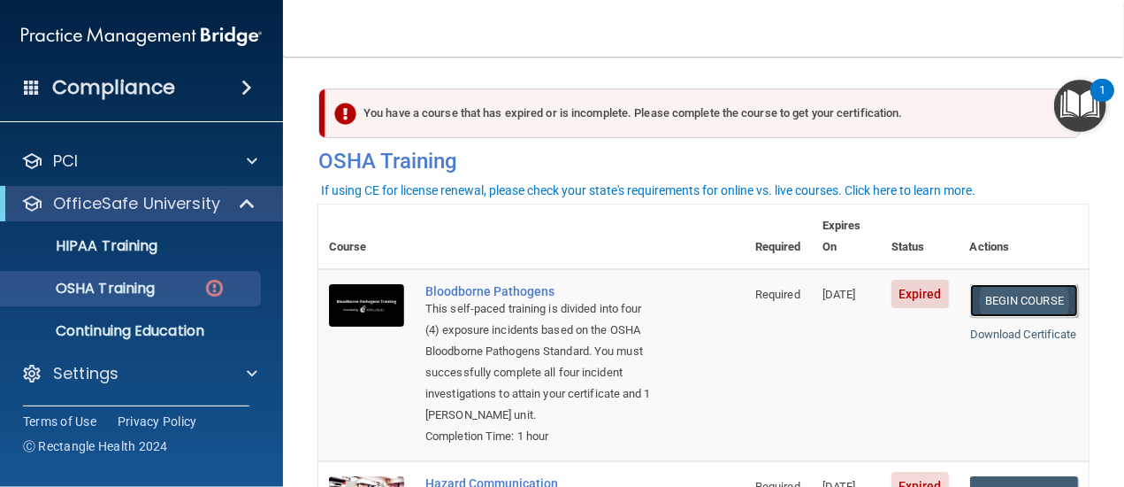
click at [1021, 284] on link "Begin Course" at bounding box center [1025, 300] width 108 height 33
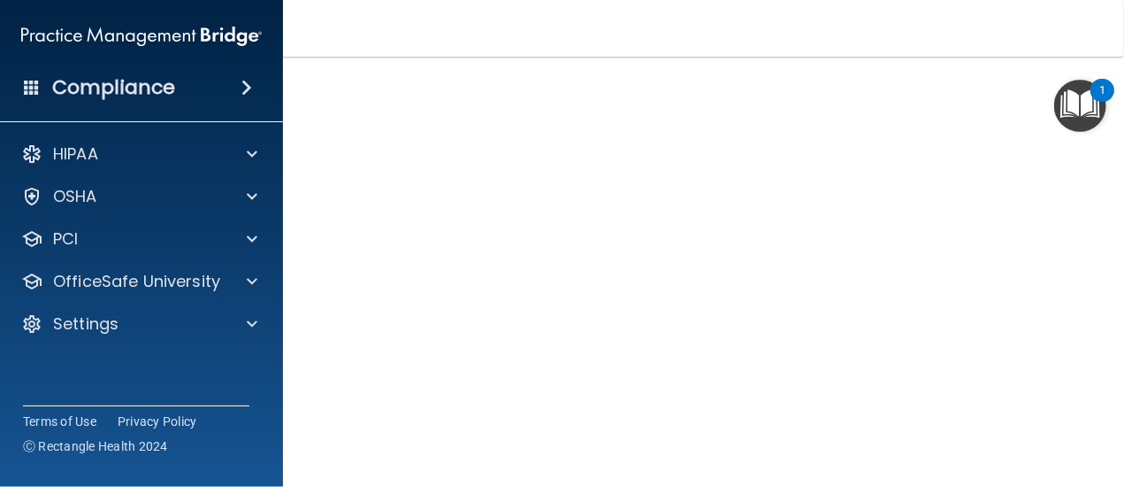
scroll to position [117, 0]
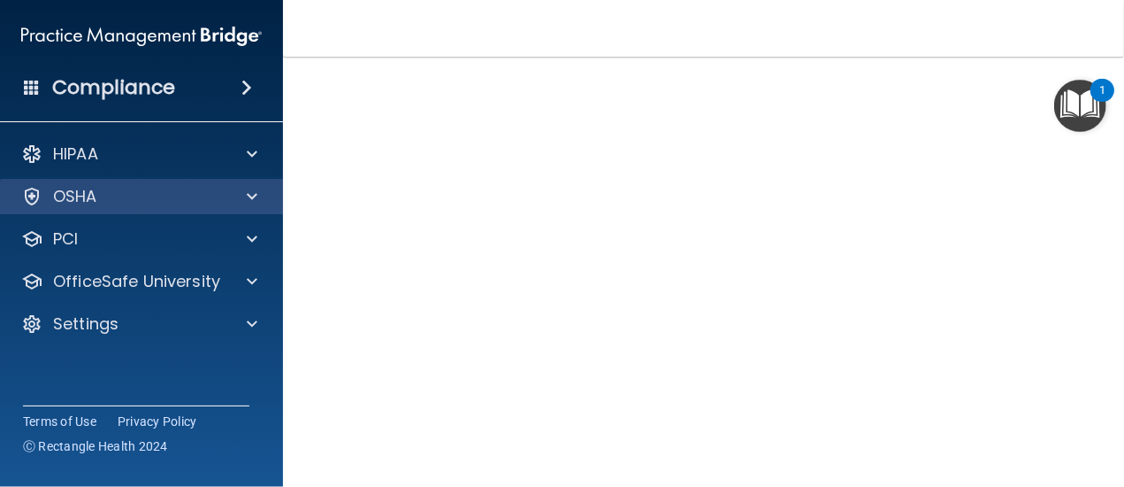
click at [117, 184] on div "OSHA" at bounding box center [142, 196] width 284 height 35
click at [248, 195] on span at bounding box center [252, 196] width 11 height 21
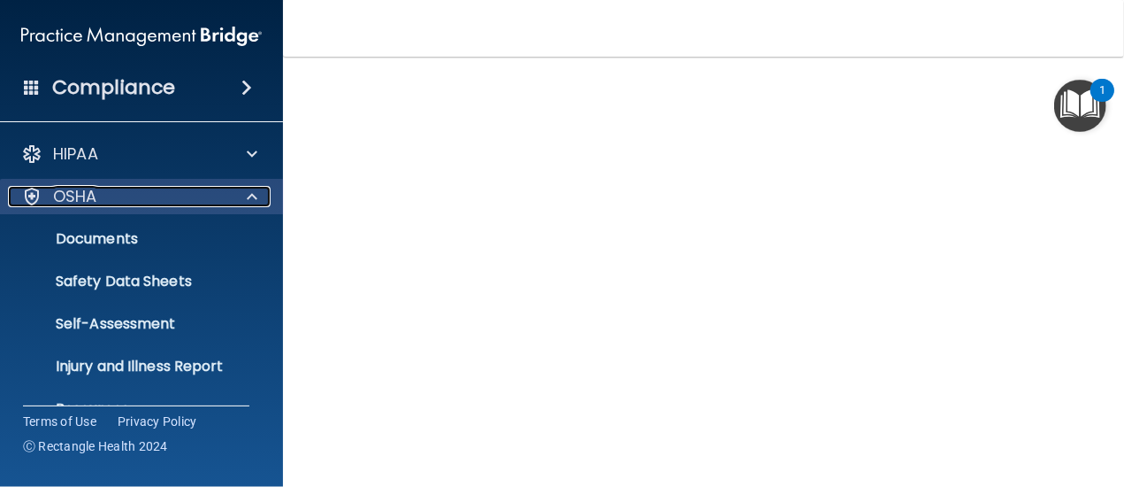
click at [247, 196] on span at bounding box center [252, 196] width 11 height 21
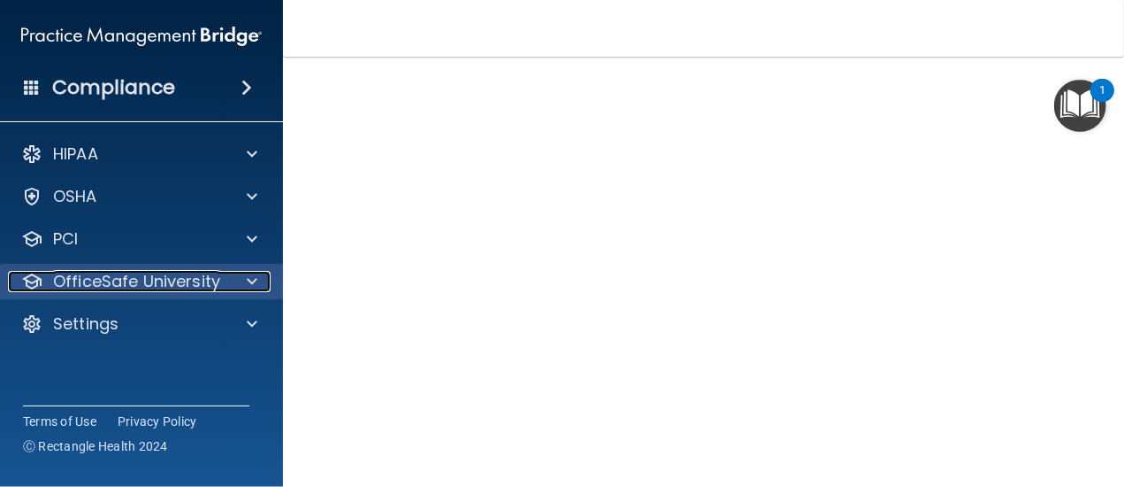
click at [247, 282] on span at bounding box center [252, 281] width 11 height 21
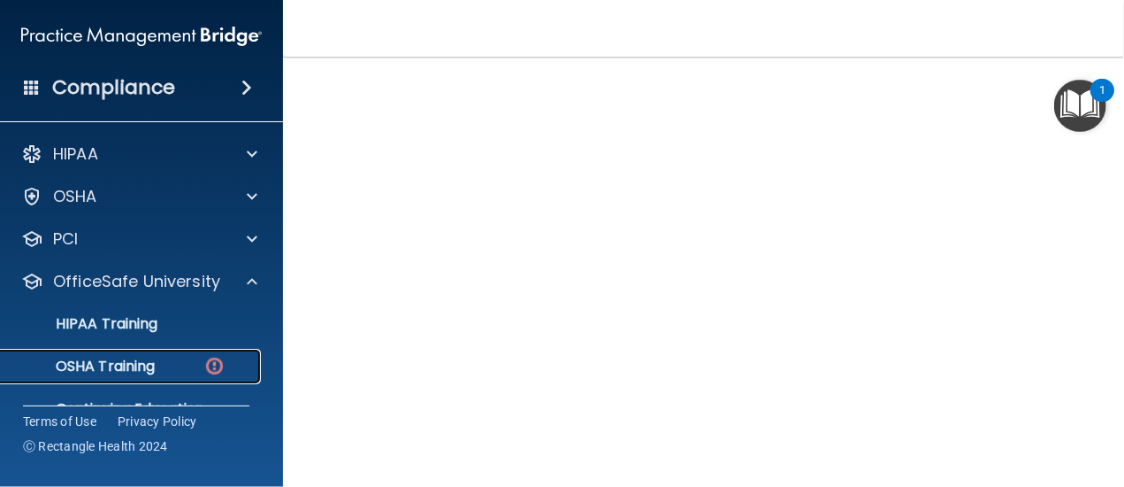
click at [151, 369] on p "OSHA Training" at bounding box center [83, 366] width 143 height 18
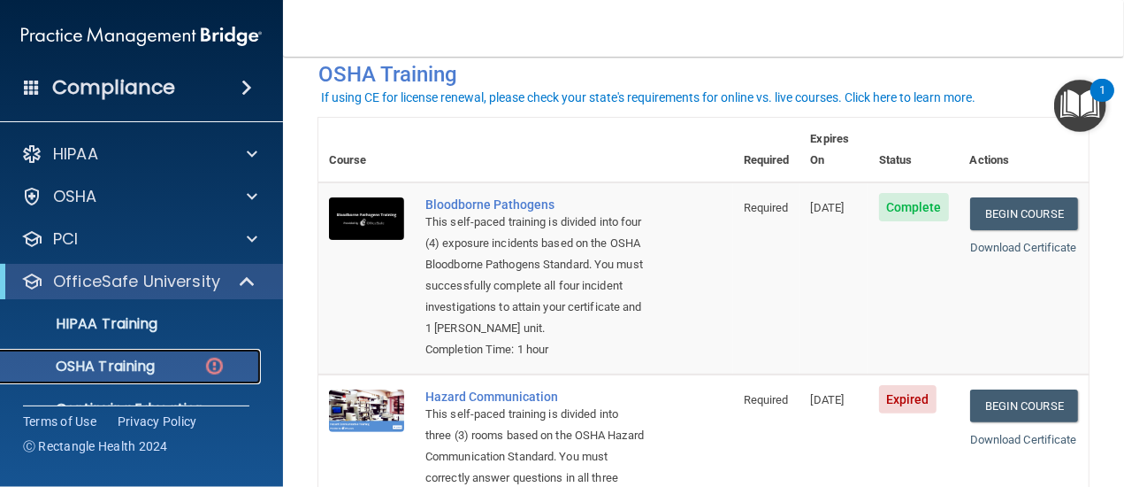
scroll to position [175, 0]
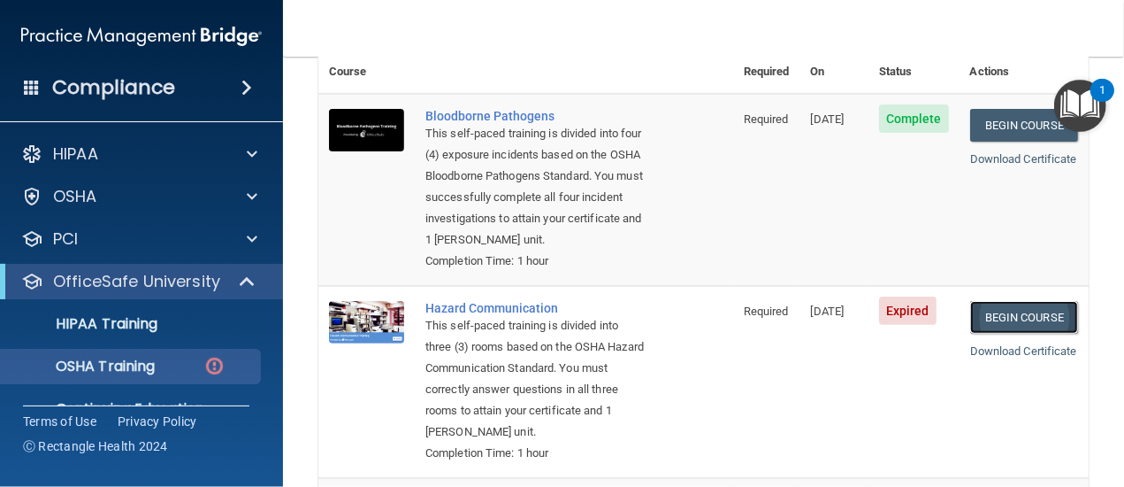
click at [1002, 319] on link "Begin Course" at bounding box center [1025, 317] width 108 height 33
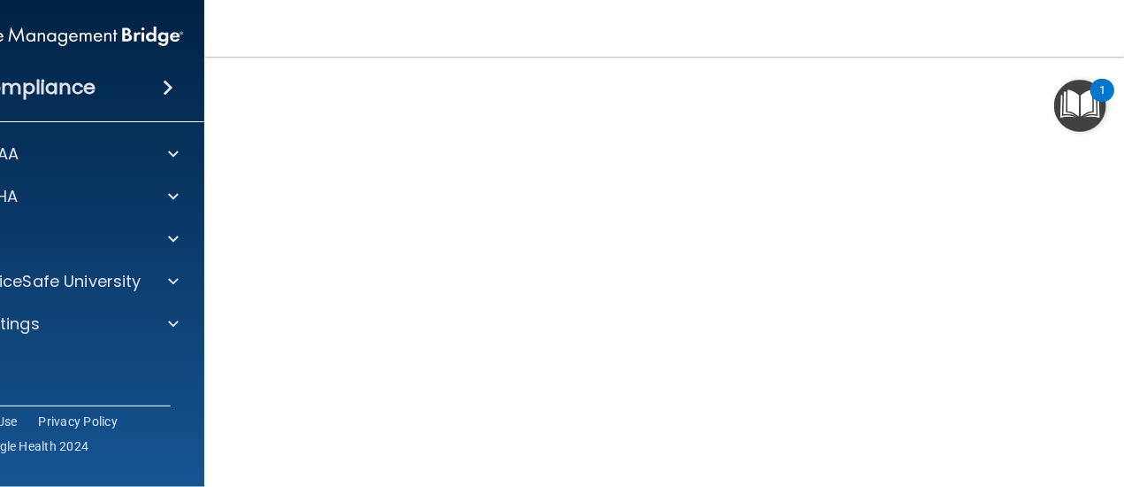
scroll to position [311, 0]
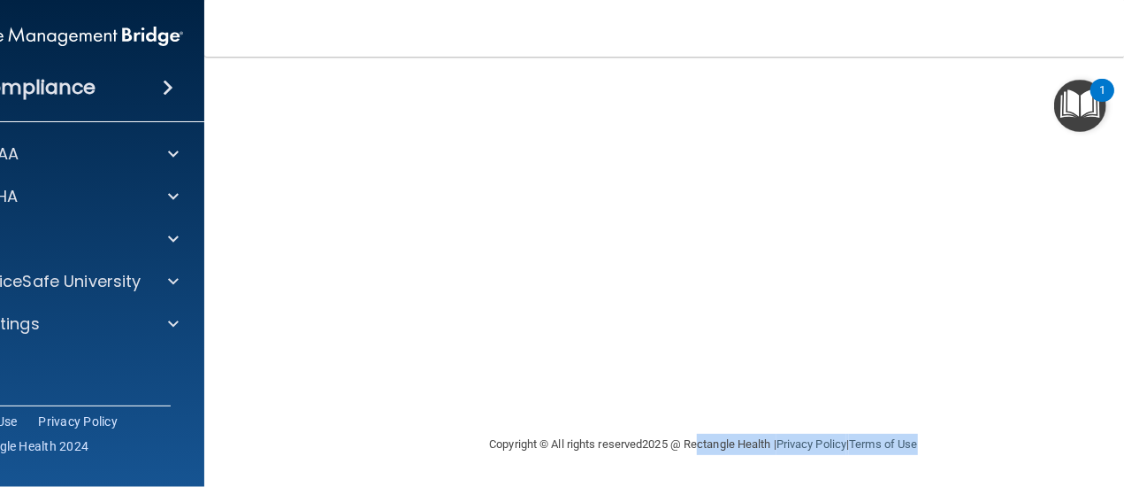
drag, startPoint x: 691, startPoint y: 482, endPoint x: 976, endPoint y: 466, distance: 285.3
click at [976, 466] on main "Hazard Communication Training This course doesn’t expire until [DATE]. Are you …" at bounding box center [704, 272] width 1000 height 430
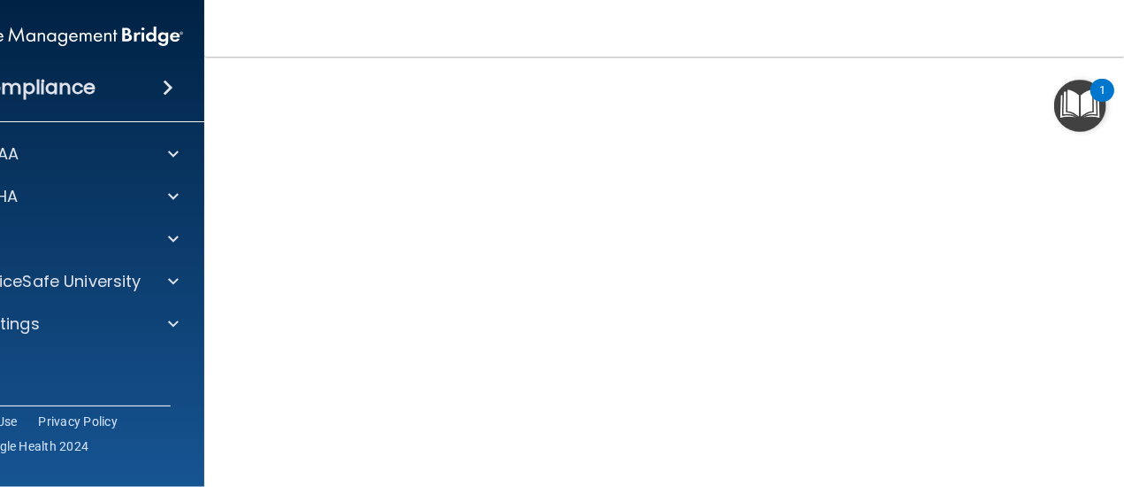
scroll to position [111, 0]
